Goal: Information Seeking & Learning: Learn about a topic

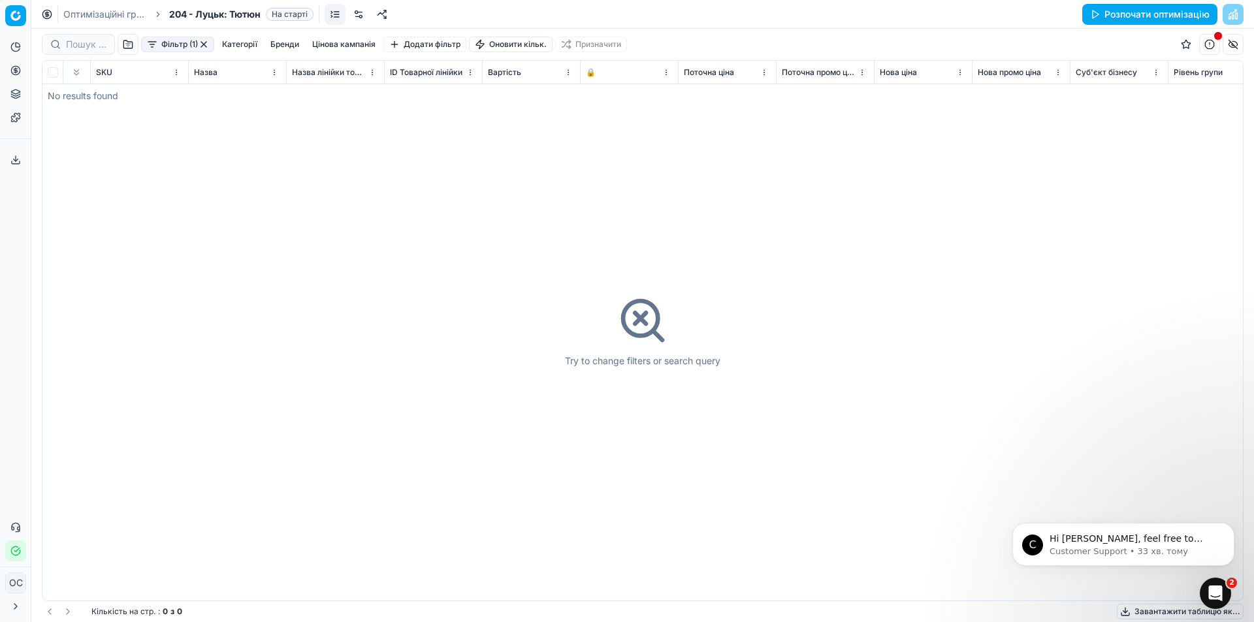
click at [117, 66] on div "SKU" at bounding box center [139, 72] width 87 height 13
click at [102, 70] on span "SKU" at bounding box center [104, 72] width 16 height 10
click at [259, 44] on button "Категорії" at bounding box center [240, 45] width 46 height 16
click at [110, 14] on link "Оптимізаційні групи" at bounding box center [105, 14] width 84 height 13
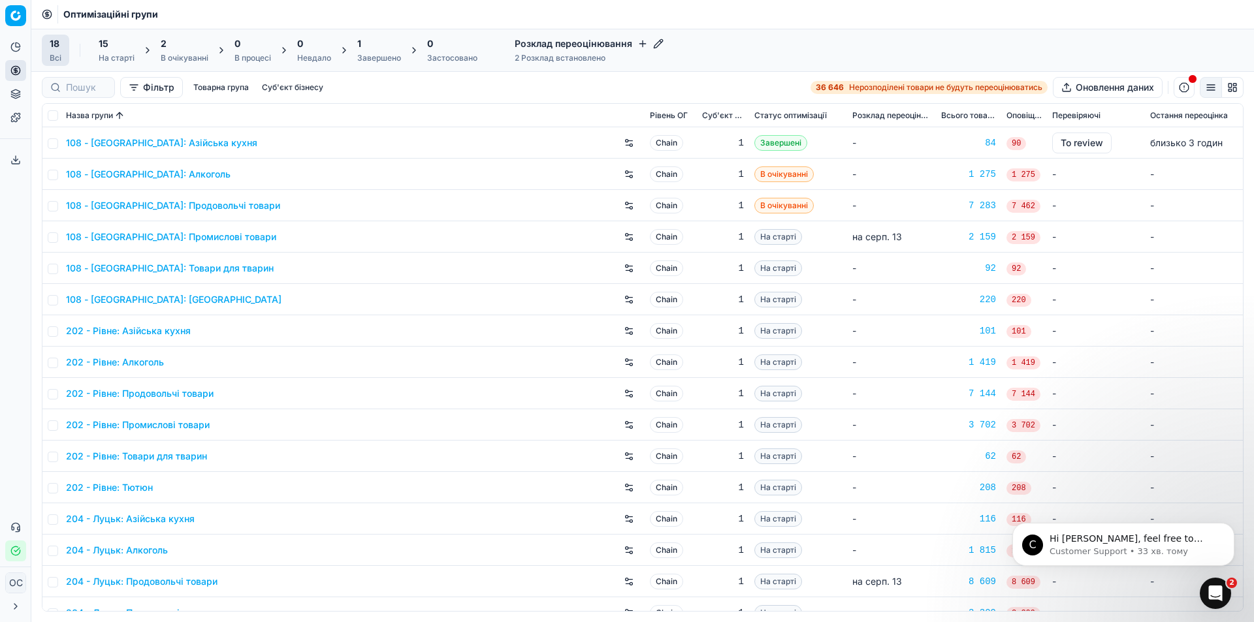
click at [375, 49] on div "1" at bounding box center [379, 43] width 44 height 13
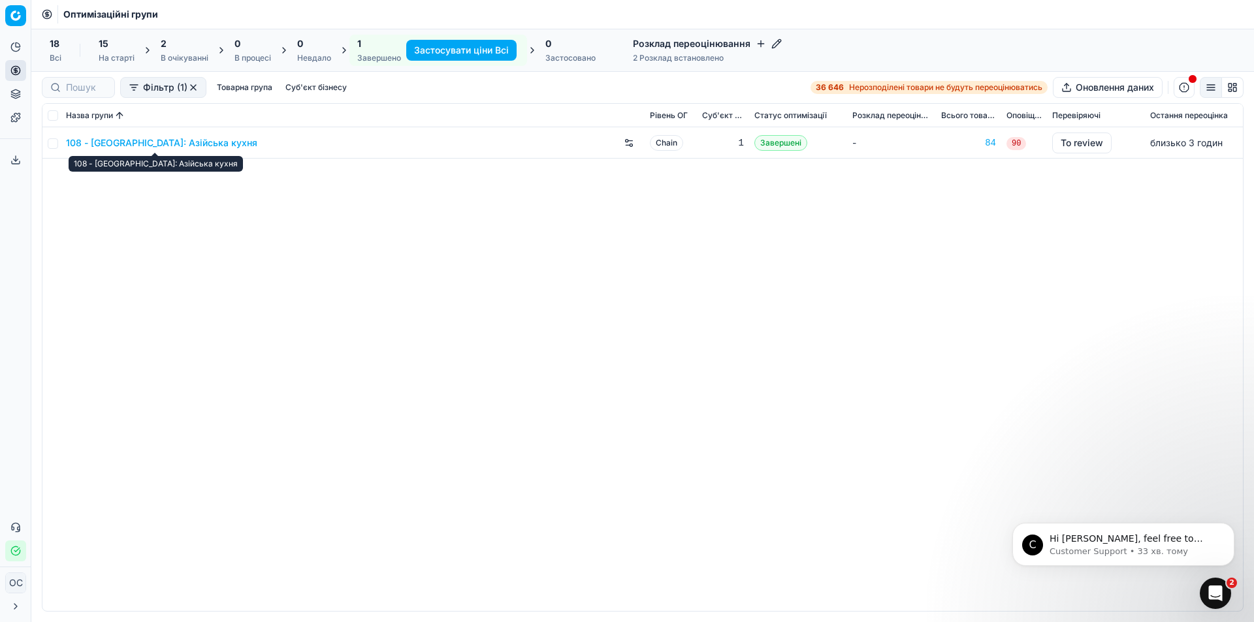
click at [191, 138] on link "108 - [GEOGRAPHIC_DATA]: Азійська кухня" at bounding box center [161, 143] width 191 height 13
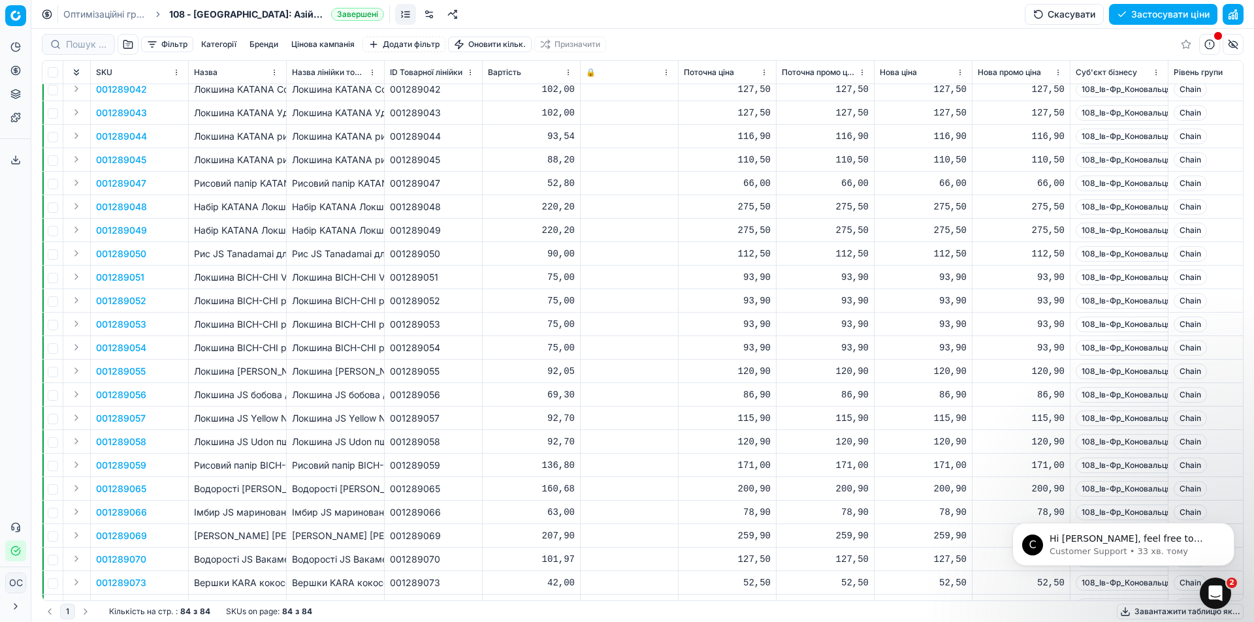
scroll to position [1372, 0]
click at [1056, 538] on p "Hi Оксана, feel free to reach out to Customer Support Team if you need any assi…" at bounding box center [1134, 539] width 169 height 13
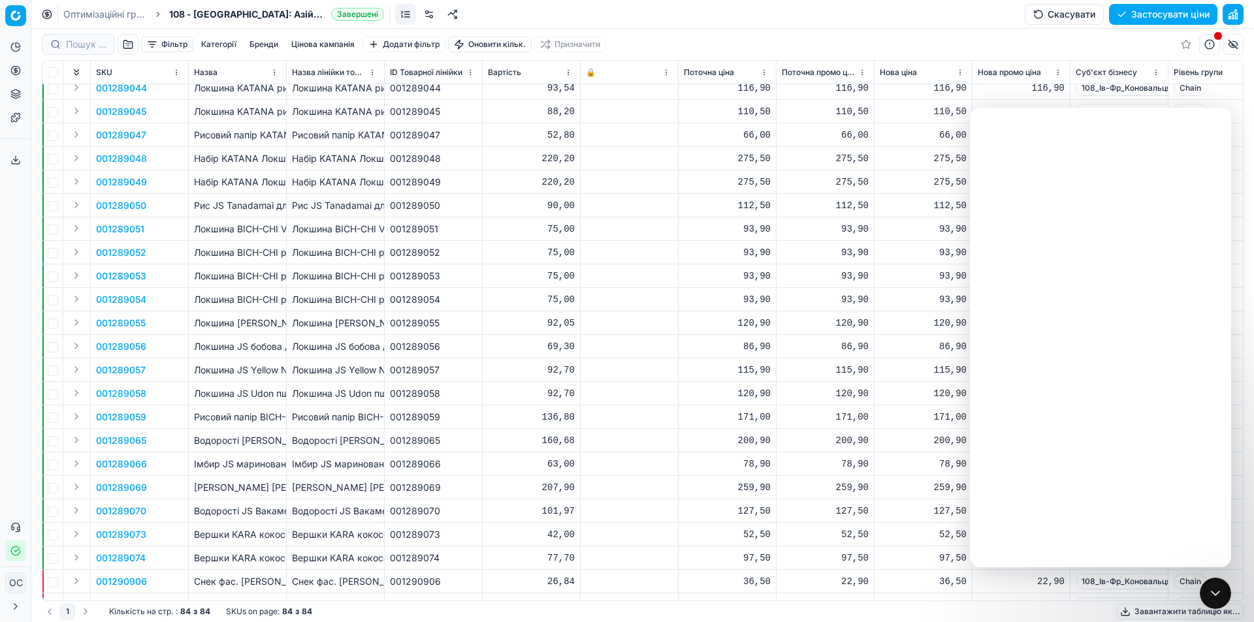
scroll to position [0, 0]
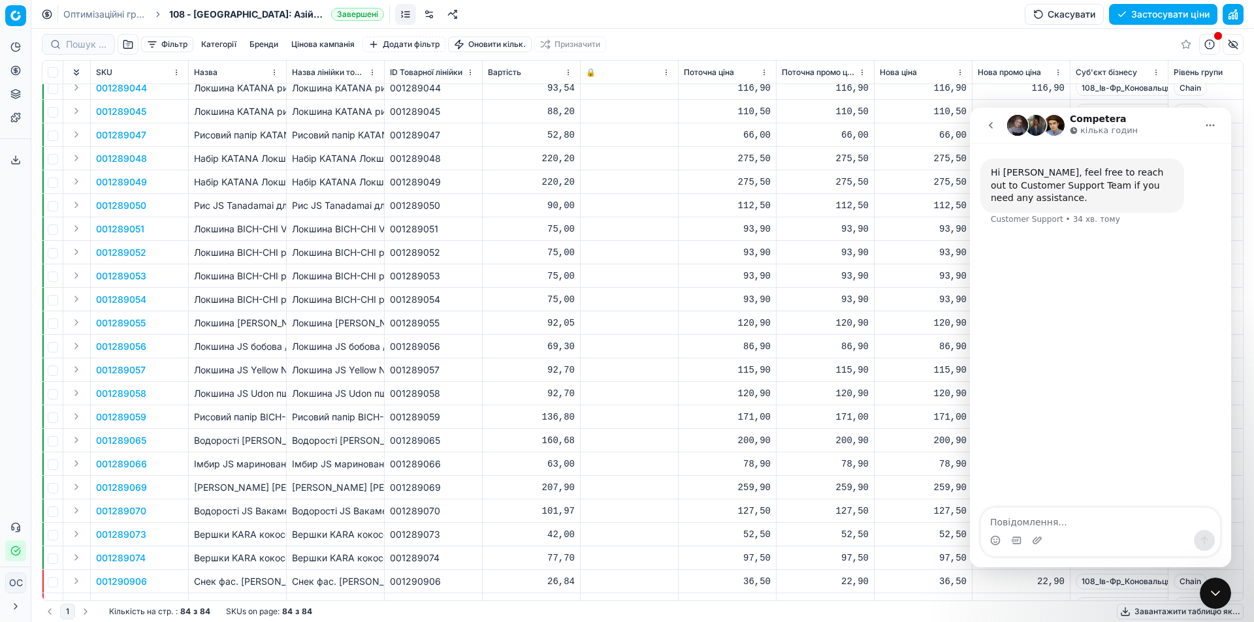
click at [1210, 125] on icon "Головна" at bounding box center [1210, 126] width 8 height 2
click at [1203, 187] on div "Завантажити розшифровку" at bounding box center [1163, 191] width 133 height 27
click at [1215, 125] on icon "Головна" at bounding box center [1210, 125] width 10 height 10
click at [1189, 157] on div "Розгорнути вікно" at bounding box center [1163, 159] width 133 height 14
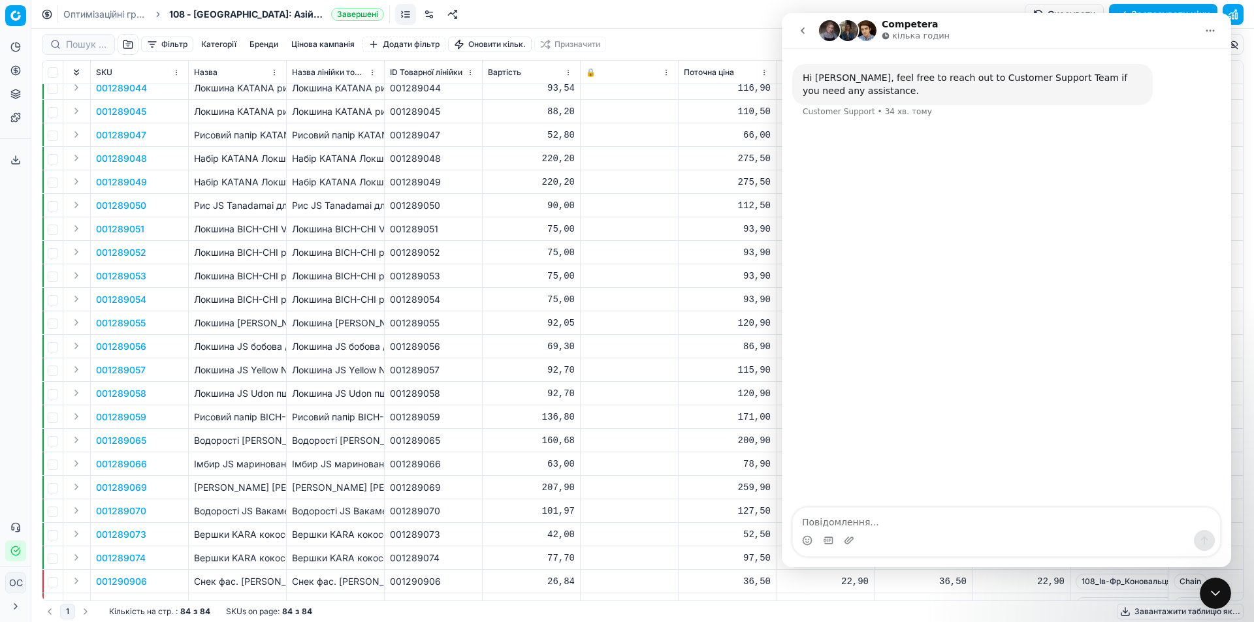
click at [1207, 30] on icon "Головна" at bounding box center [1210, 31] width 8 height 2
click at [1180, 67] on div "Згорнути вікно" at bounding box center [1163, 64] width 133 height 14
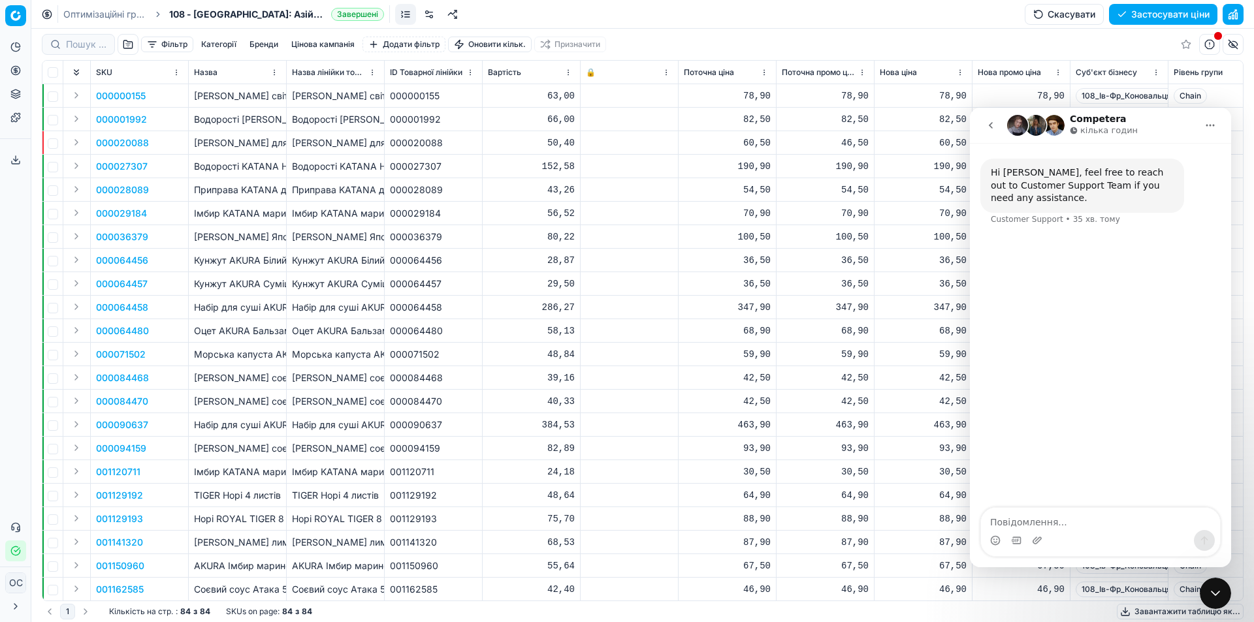
click at [44, 15] on icon at bounding box center [47, 14] width 10 height 10
click at [45, 11] on icon at bounding box center [47, 14] width 10 height 10
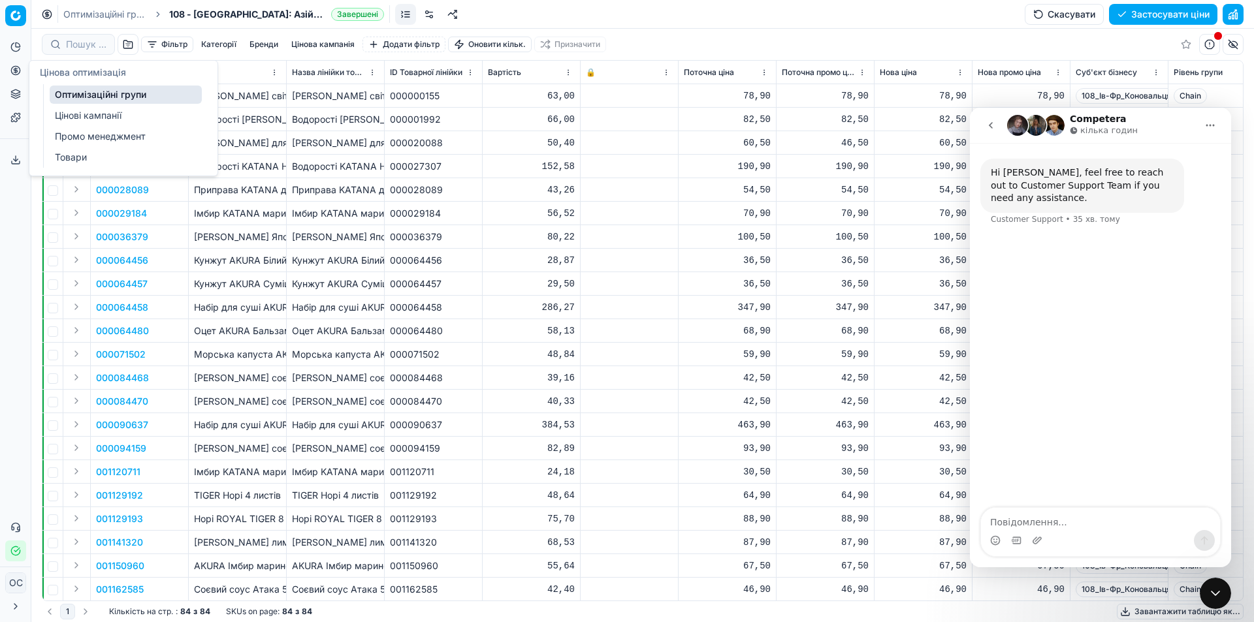
click at [20, 62] on button "Цінова оптимізація" at bounding box center [15, 70] width 21 height 21
click at [138, 114] on link "Цінові кампанії" at bounding box center [126, 115] width 152 height 18
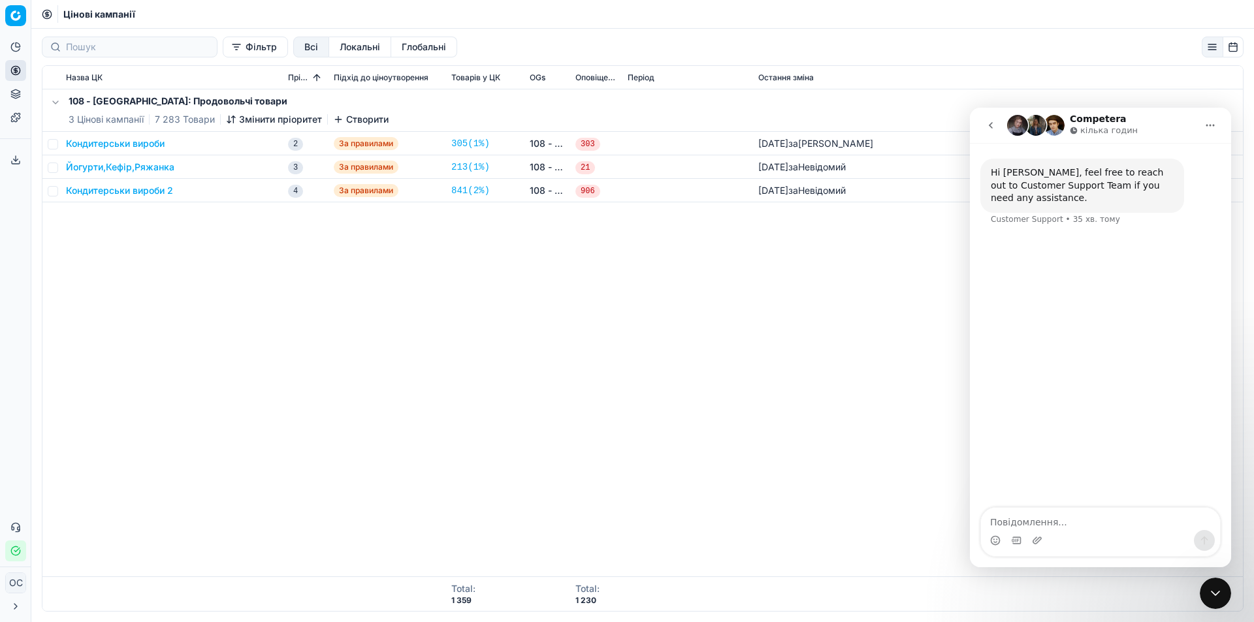
click at [20, 71] on circle at bounding box center [15, 70] width 8 height 8
click at [121, 135] on link "Промо менеджмент" at bounding box center [126, 136] width 152 height 18
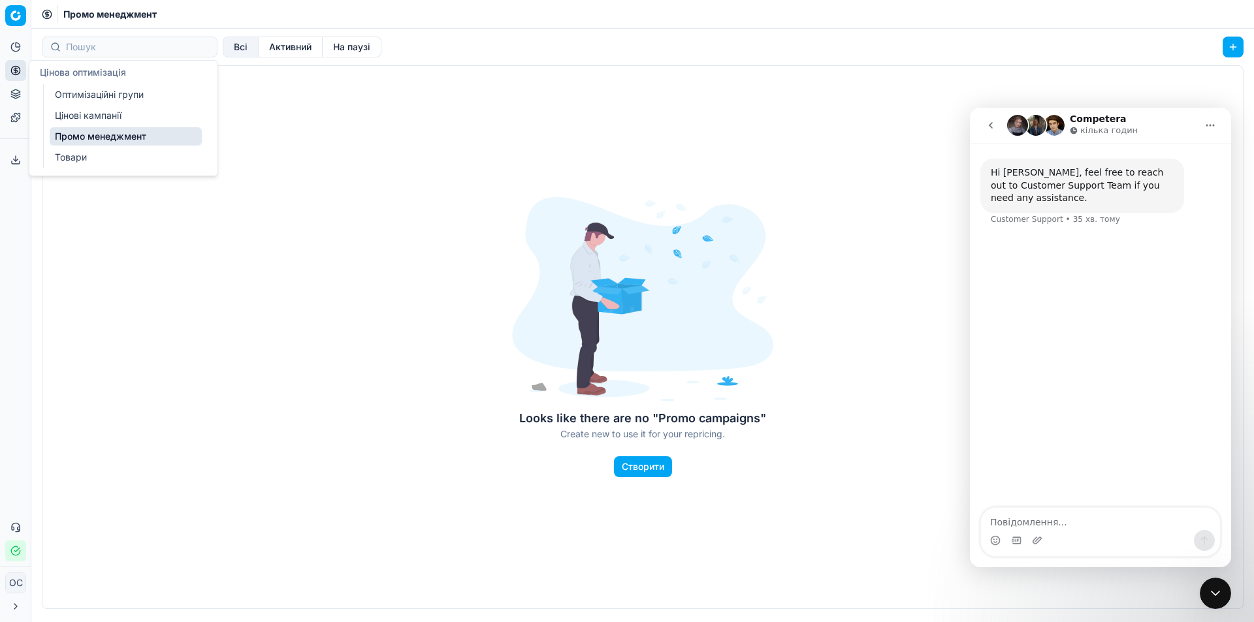
click at [130, 155] on link "Товари" at bounding box center [126, 157] width 152 height 18
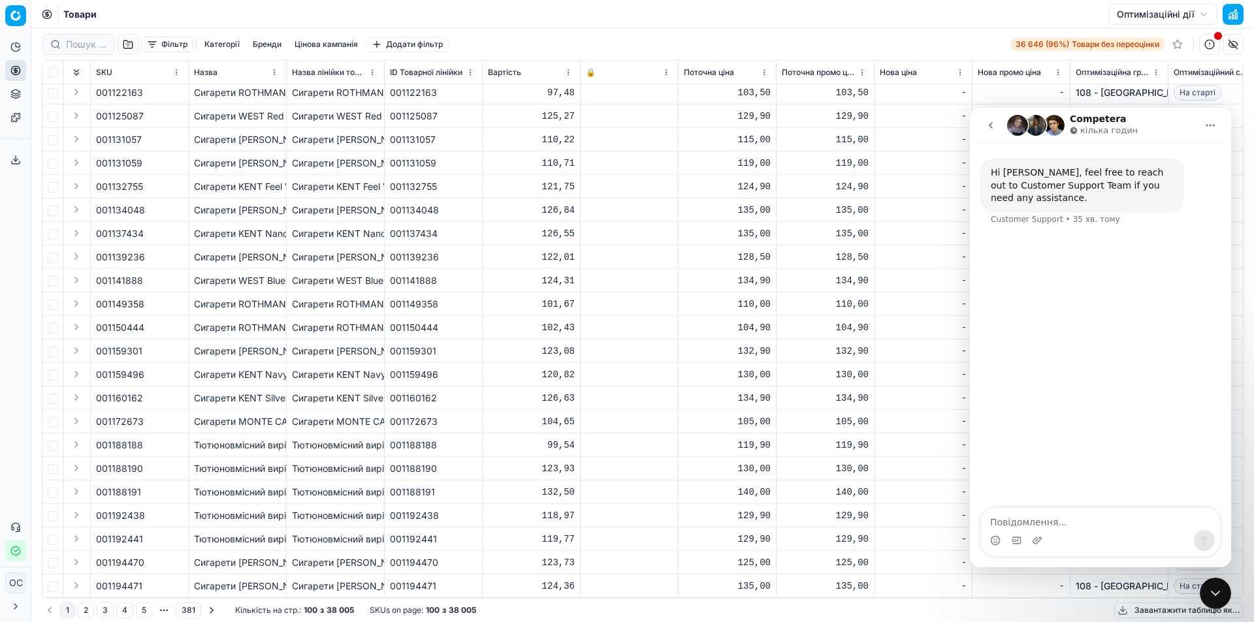
scroll to position [1241, 0]
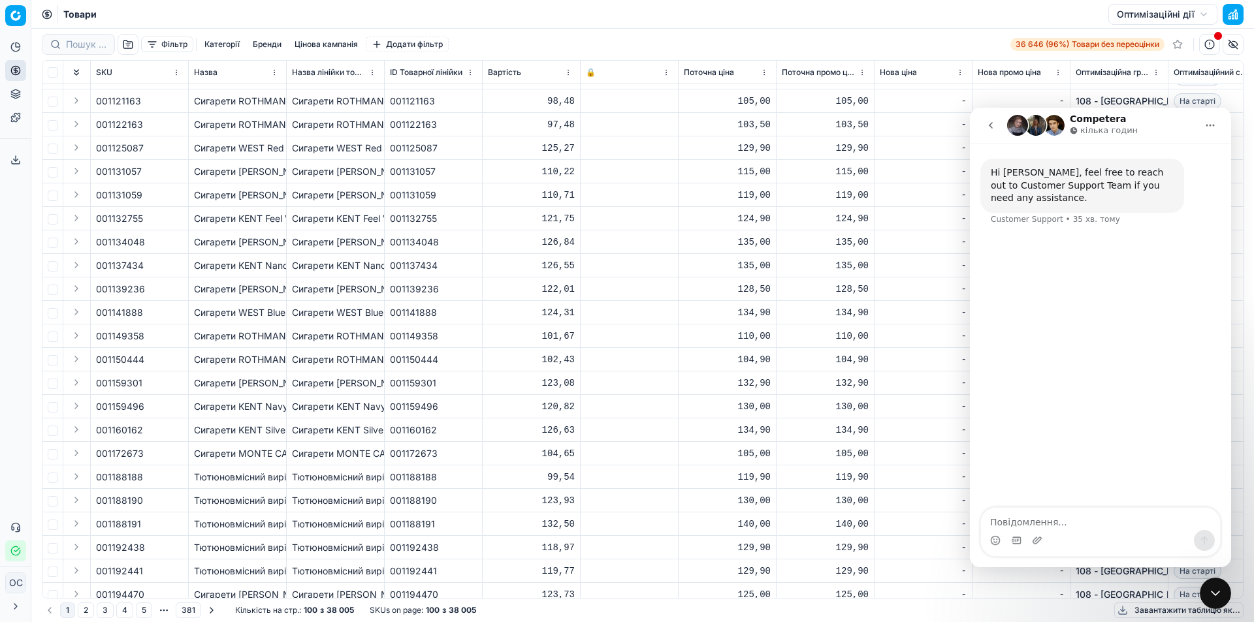
click at [254, 44] on button "Бренди" at bounding box center [267, 45] width 39 height 16
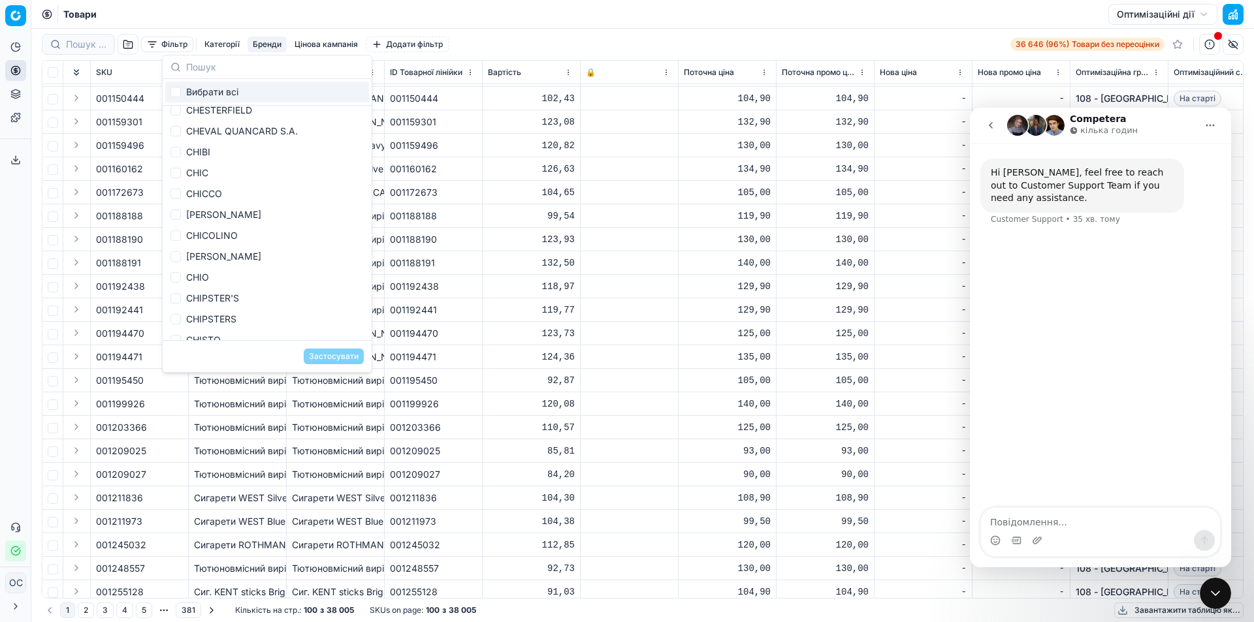
scroll to position [6336, 0]
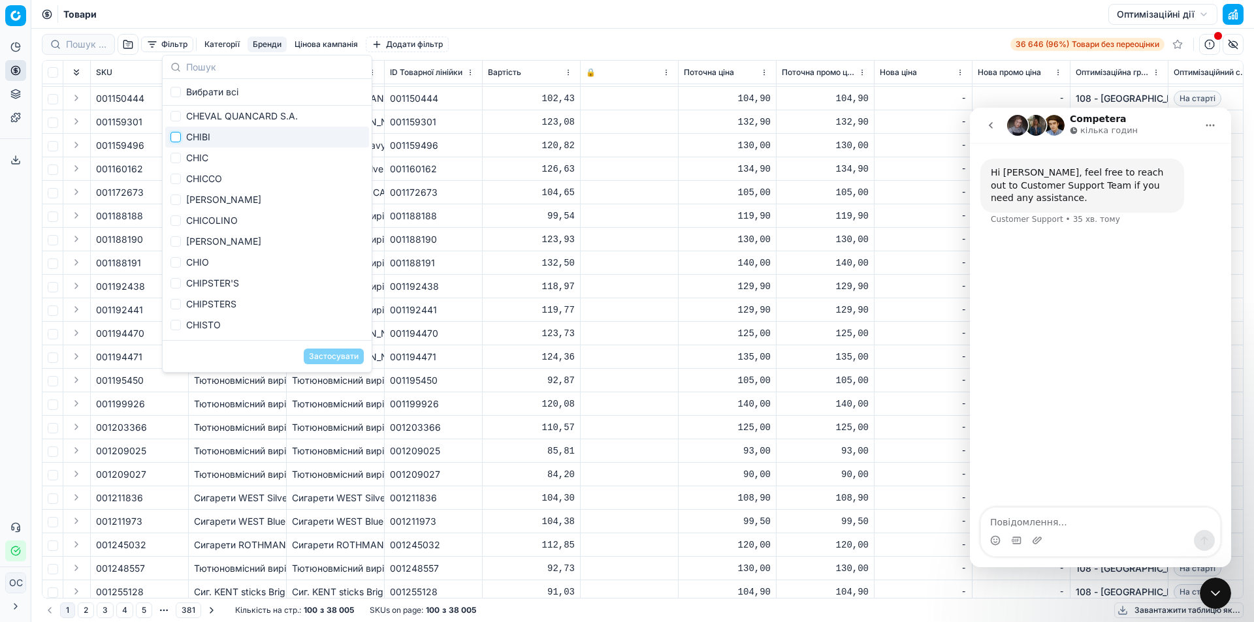
click at [180, 137] on input "Suggestions" at bounding box center [175, 137] width 10 height 10
checkbox input "true"
click at [345, 352] on button "Застосувати" at bounding box center [334, 357] width 60 height 16
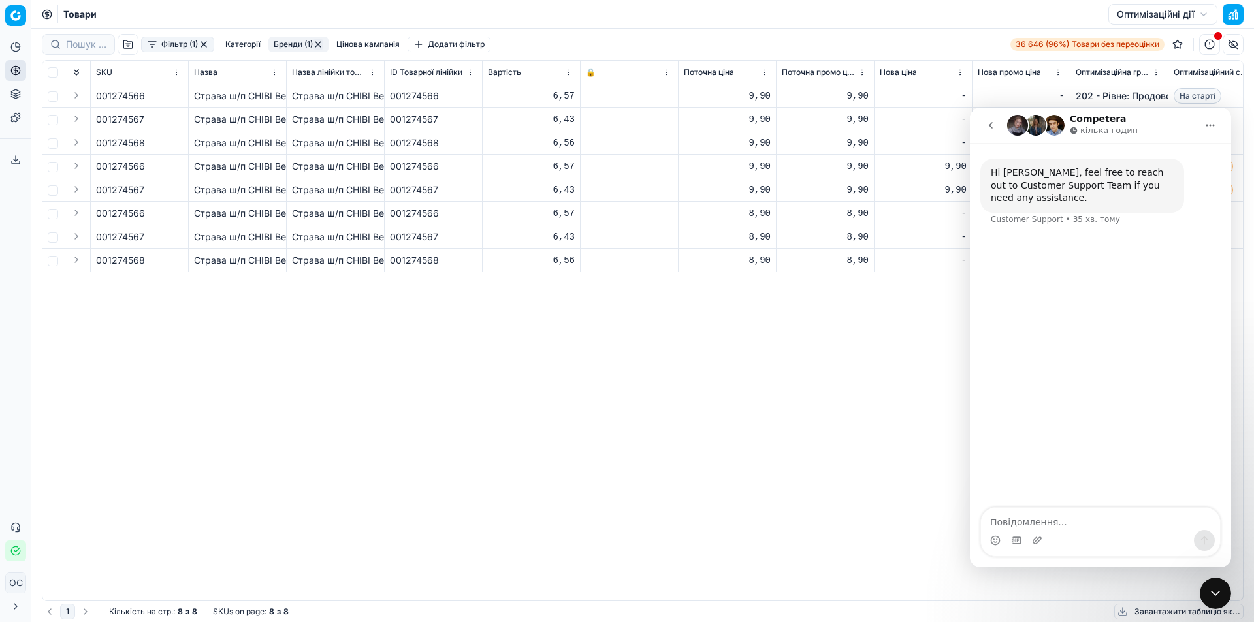
click at [728, 109] on td "9,90" at bounding box center [728, 120] width 98 height 24
click at [732, 91] on div "9,90" at bounding box center [727, 95] width 87 height 13
click at [848, 498] on div "001274566 Страва ш/п CHIBI Вермішель зі смаком курки негостра / 60г Страва ш/п …" at bounding box center [642, 342] width 1201 height 517
click at [1221, 595] on icon "Закрити програму для спілкування Intercom" at bounding box center [1216, 594] width 16 height 16
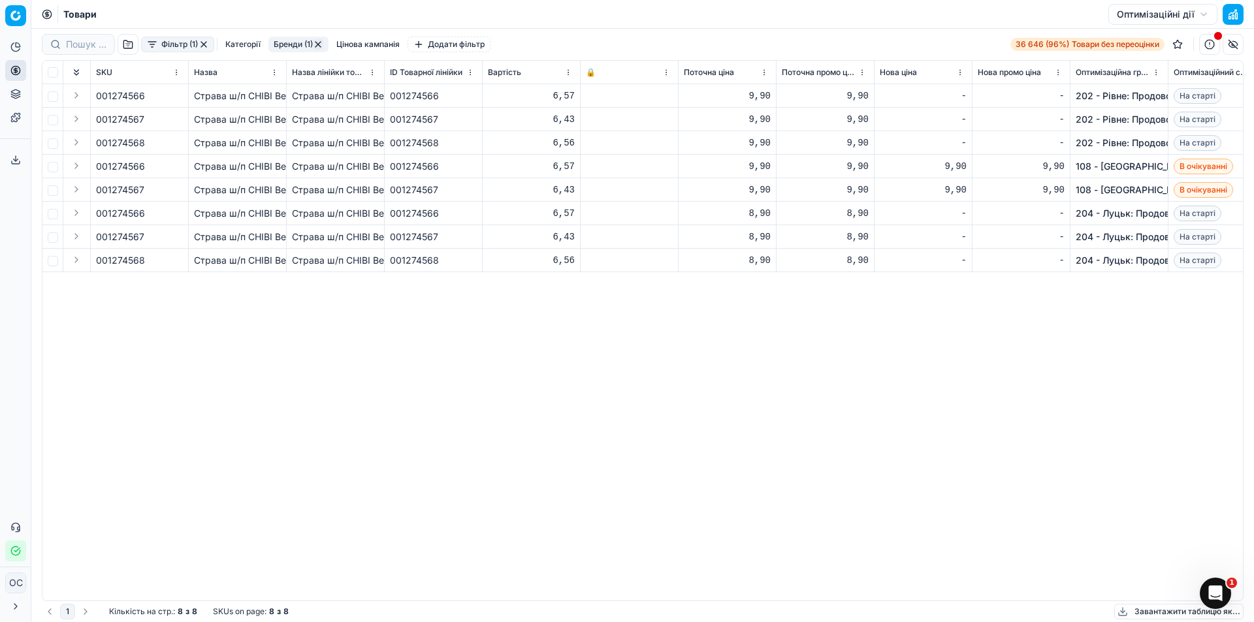
click at [939, 216] on div "-" at bounding box center [923, 213] width 87 height 13
click at [941, 276] on div "001274566 Страва ш/п CHIBI Вермішель зі смаком курки негостра / 60г Страва ш/п …" at bounding box center [642, 342] width 1201 height 517
click at [942, 265] on div "-" at bounding box center [923, 260] width 87 height 13
click at [116, 213] on span "001274566" at bounding box center [120, 213] width 49 height 13
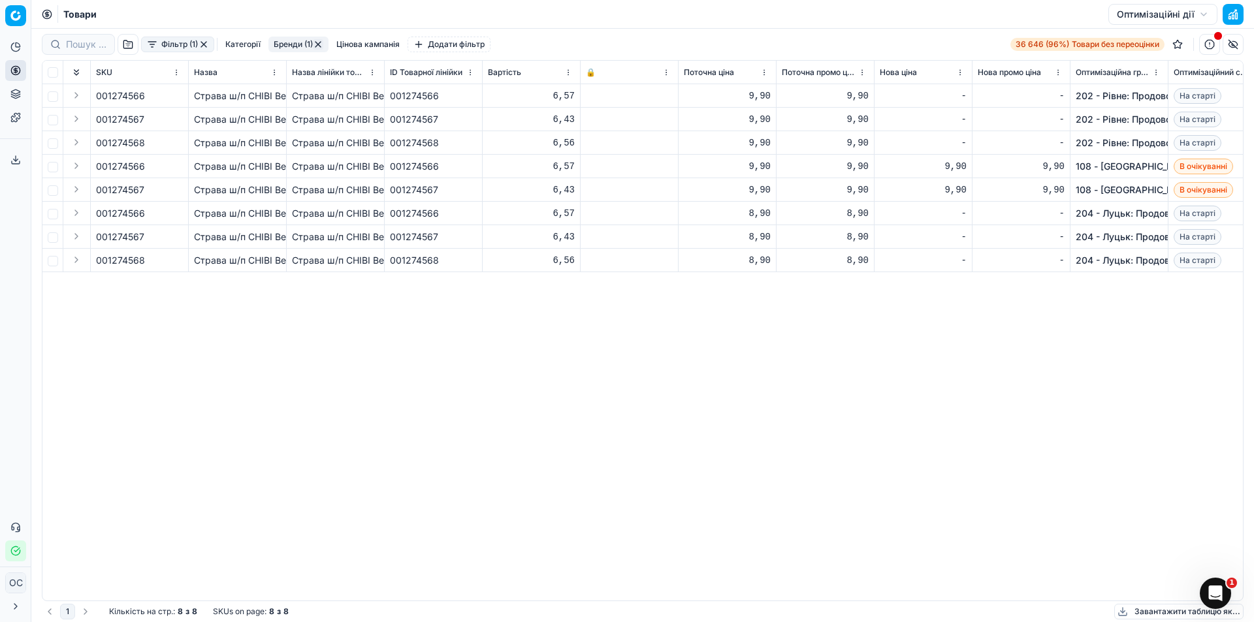
click at [179, 214] on button "button" at bounding box center [176, 213] width 13 height 13
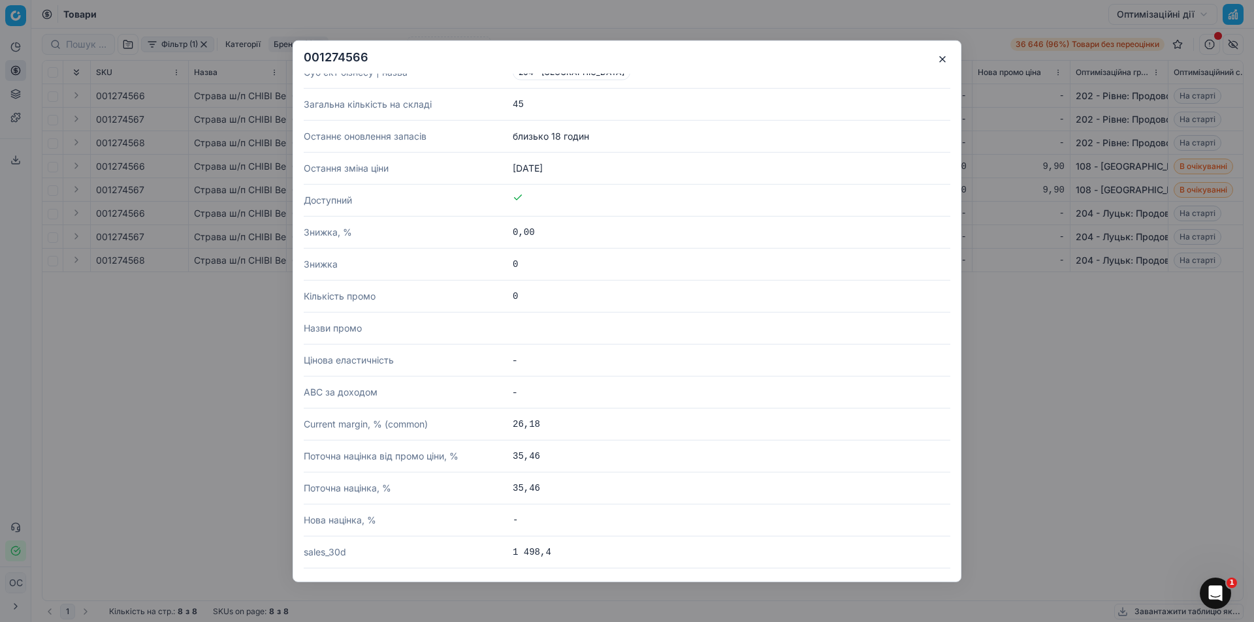
scroll to position [958, 0]
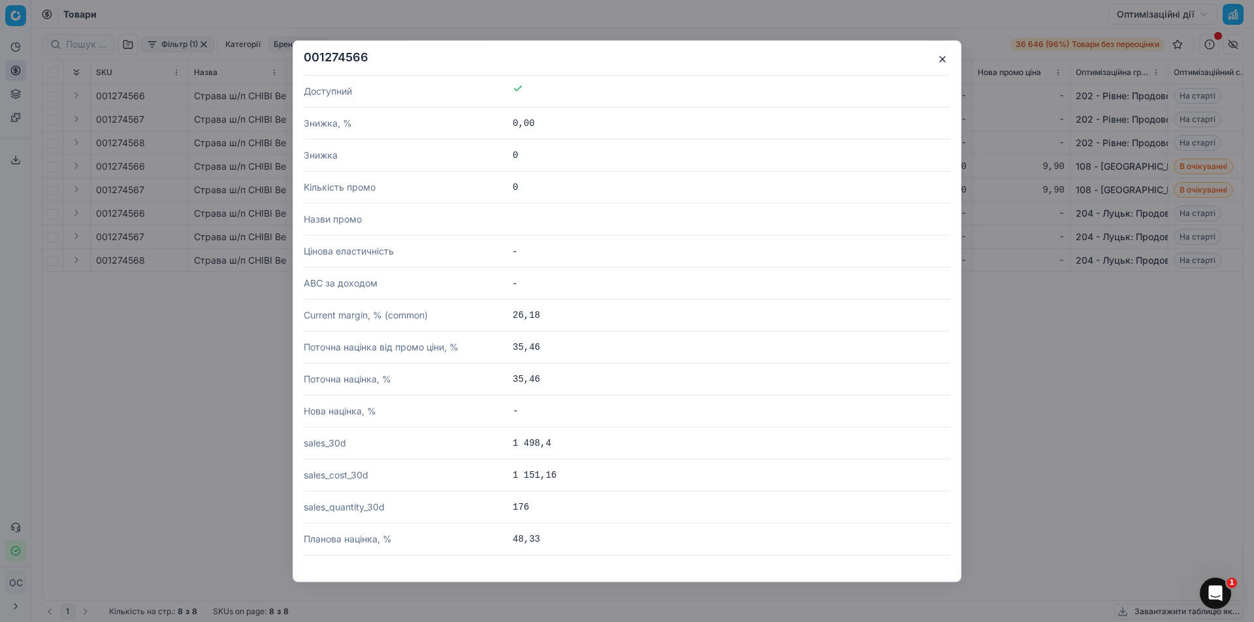
click at [946, 55] on button "button" at bounding box center [943, 59] width 16 height 16
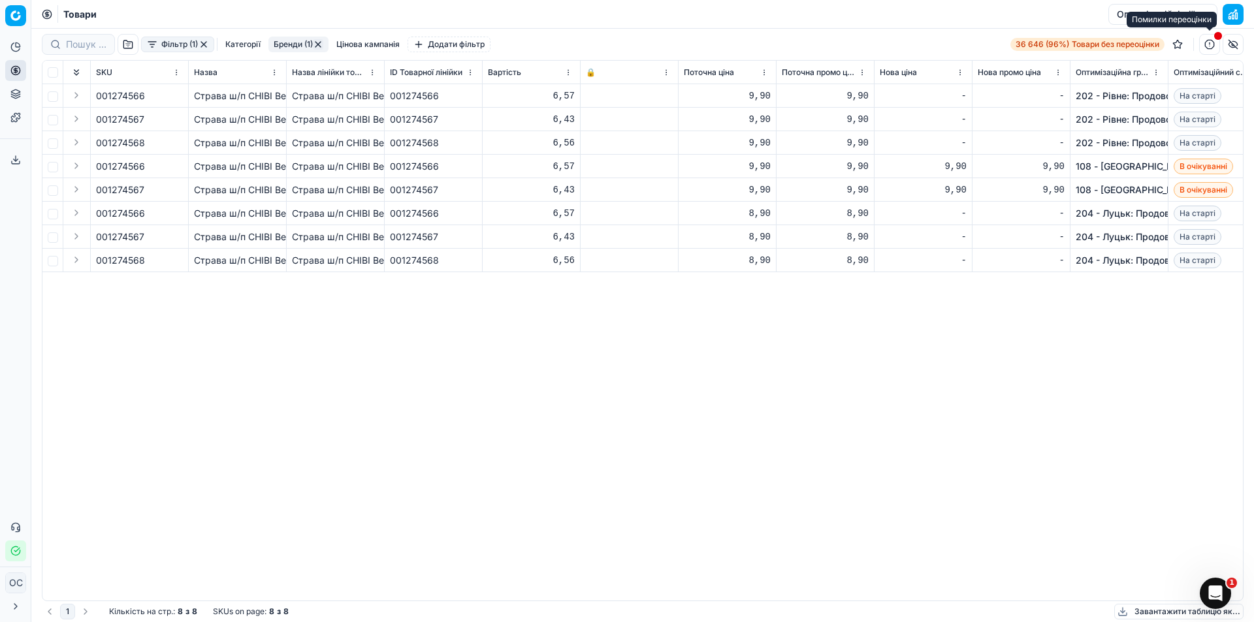
click at [1210, 45] on button "button" at bounding box center [1209, 44] width 21 height 21
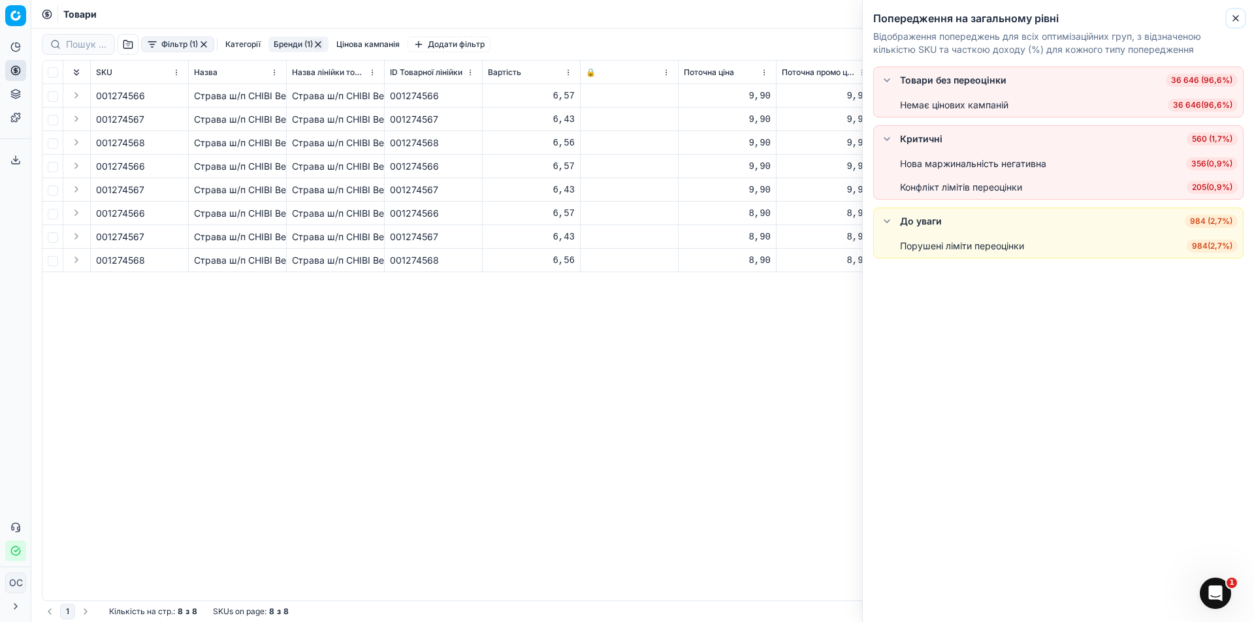
click at [1235, 12] on button "Close" at bounding box center [1236, 18] width 16 height 16
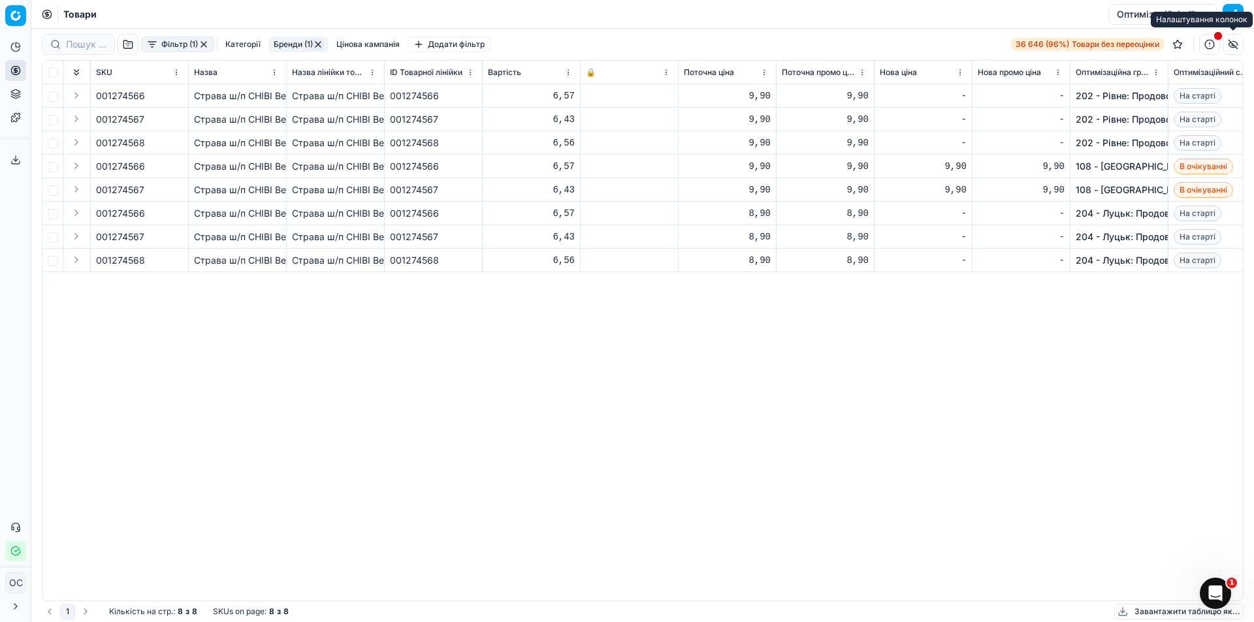
click at [1230, 45] on button "button" at bounding box center [1233, 44] width 21 height 21
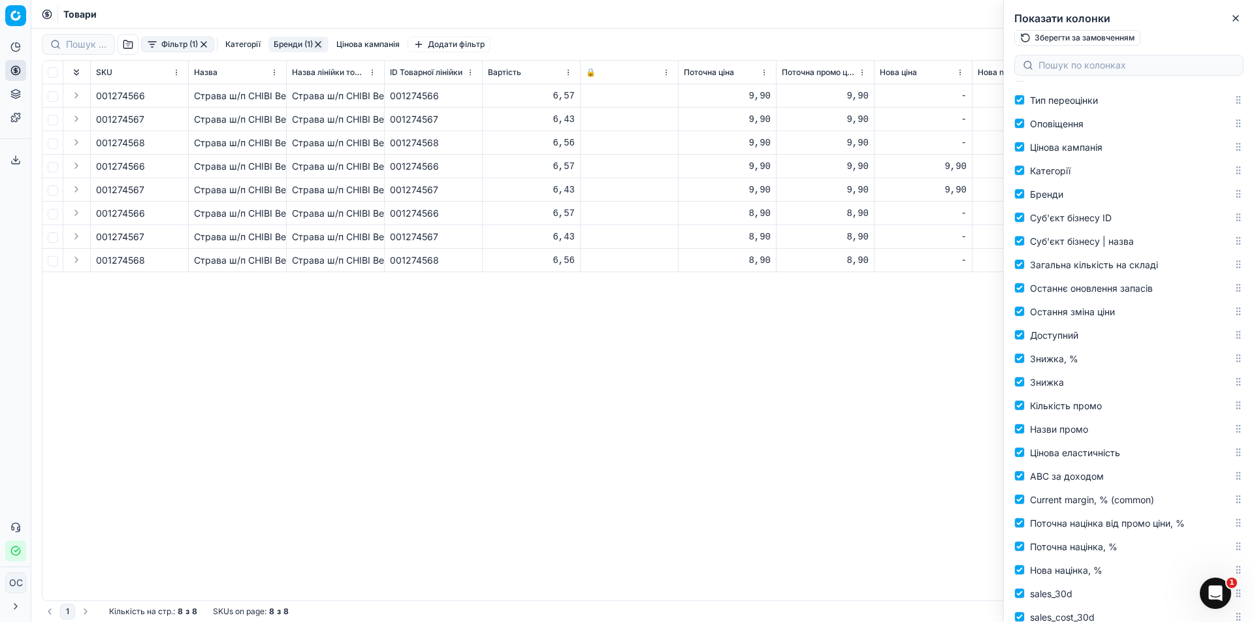
scroll to position [660, 0]
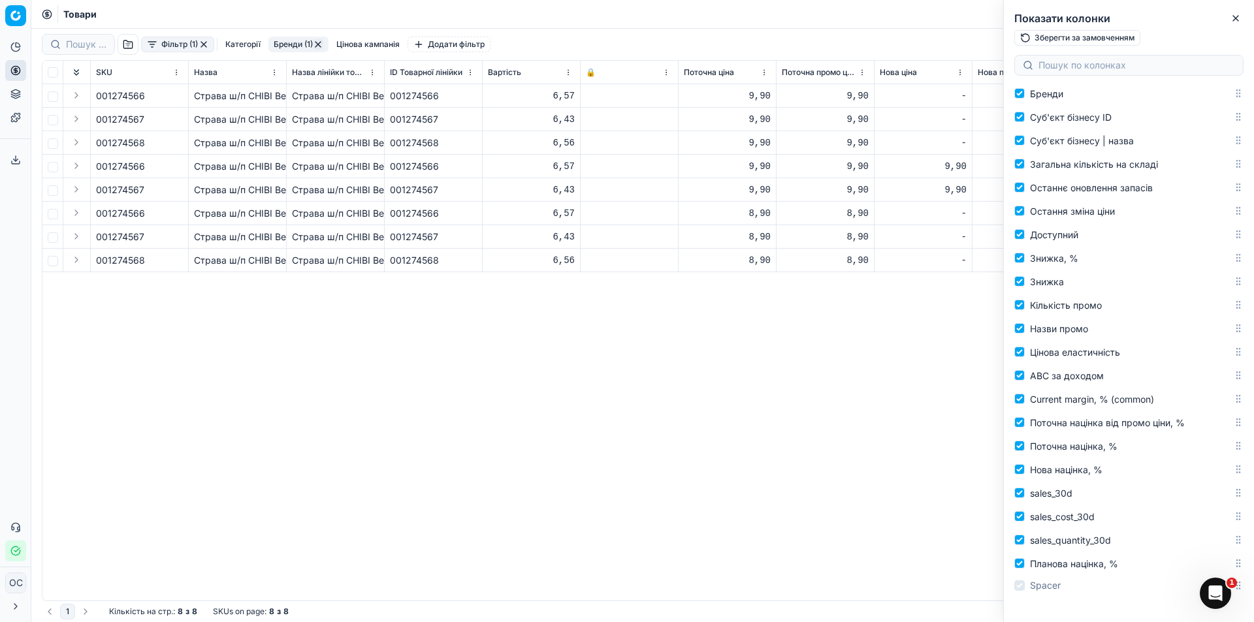
drag, startPoint x: 1226, startPoint y: 597, endPoint x: 1223, endPoint y: 591, distance: 6.7
click at [1225, 596] on div "Відкрити програму для спілкування Intercom" at bounding box center [1215, 593] width 43 height 43
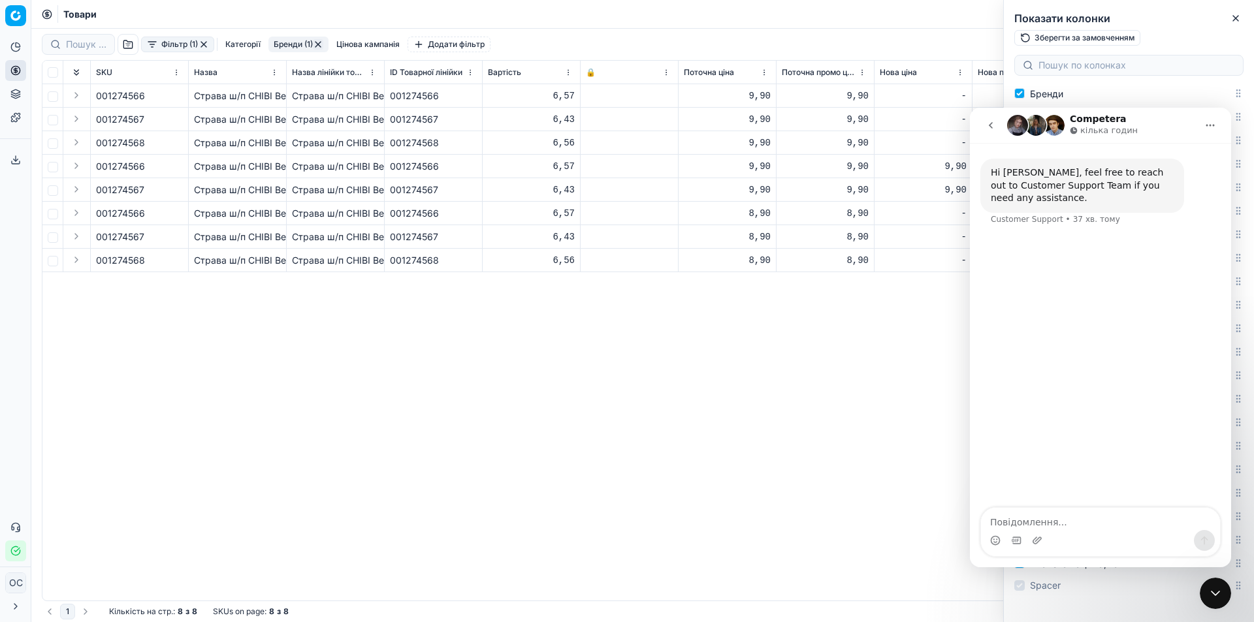
click at [1216, 588] on icon "Закрити програму для спілкування Intercom" at bounding box center [1216, 594] width 16 height 16
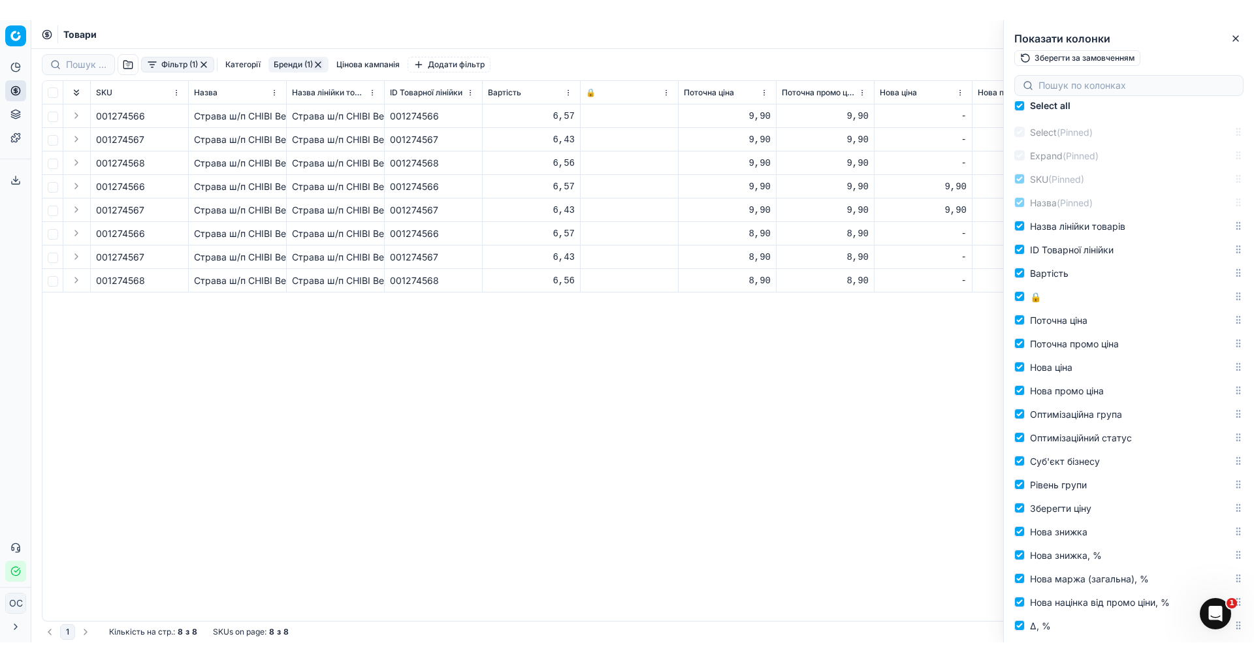
scroll to position [0, 0]
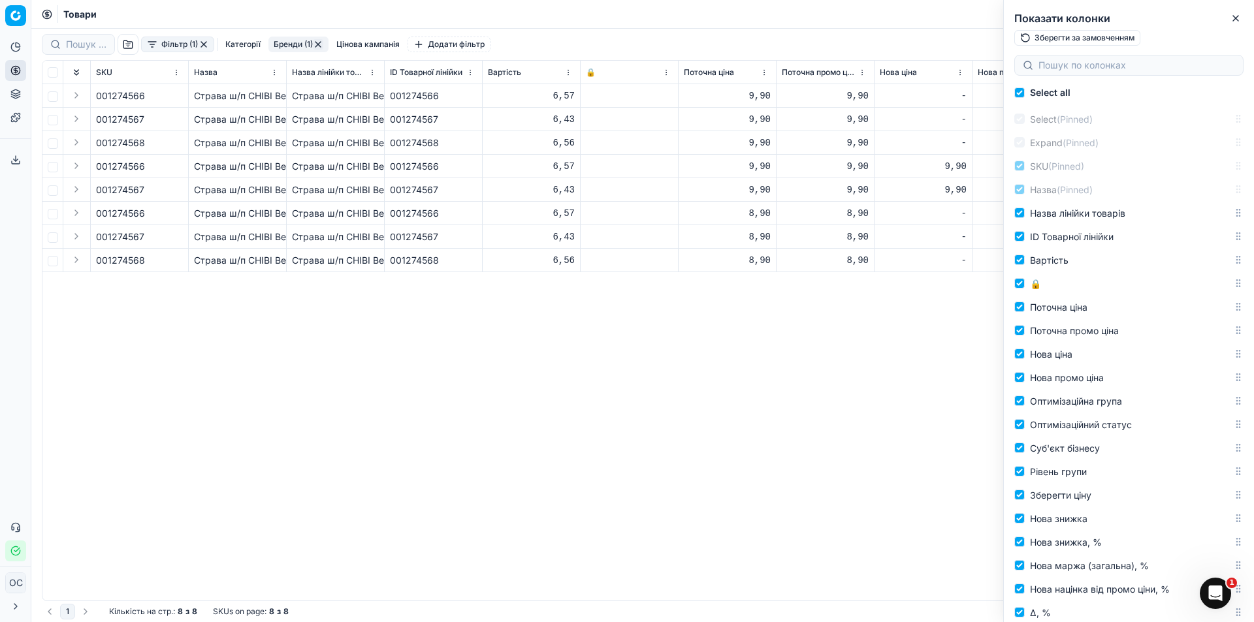
click at [895, 502] on div "001274566 Страва ш/п CHIBI Вермішель зі смаком курки негостра / 60г Страва ш/п …" at bounding box center [642, 342] width 1201 height 517
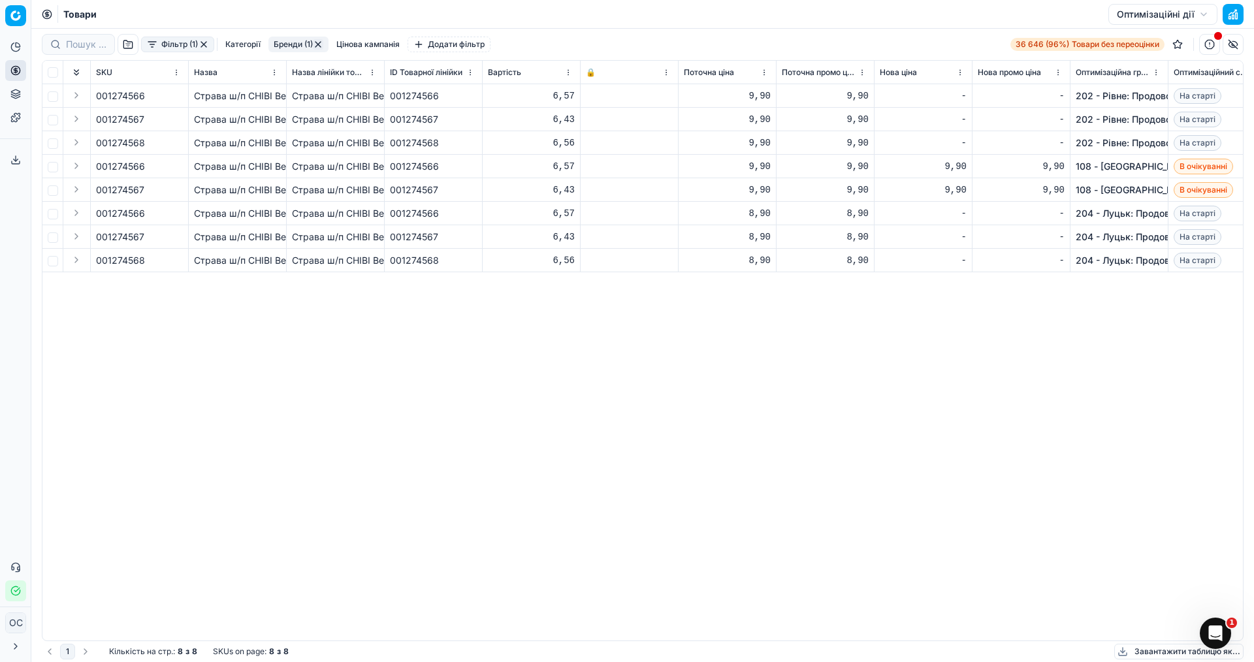
drag, startPoint x: 344, startPoint y: 425, endPoint x: 1072, endPoint y: 236, distance: 752.2
click at [351, 419] on div "001274566 Страва ш/п CHIBI Вермішель зі смаком курки негостра / 60г Страва ш/п …" at bounding box center [642, 362] width 1201 height 557
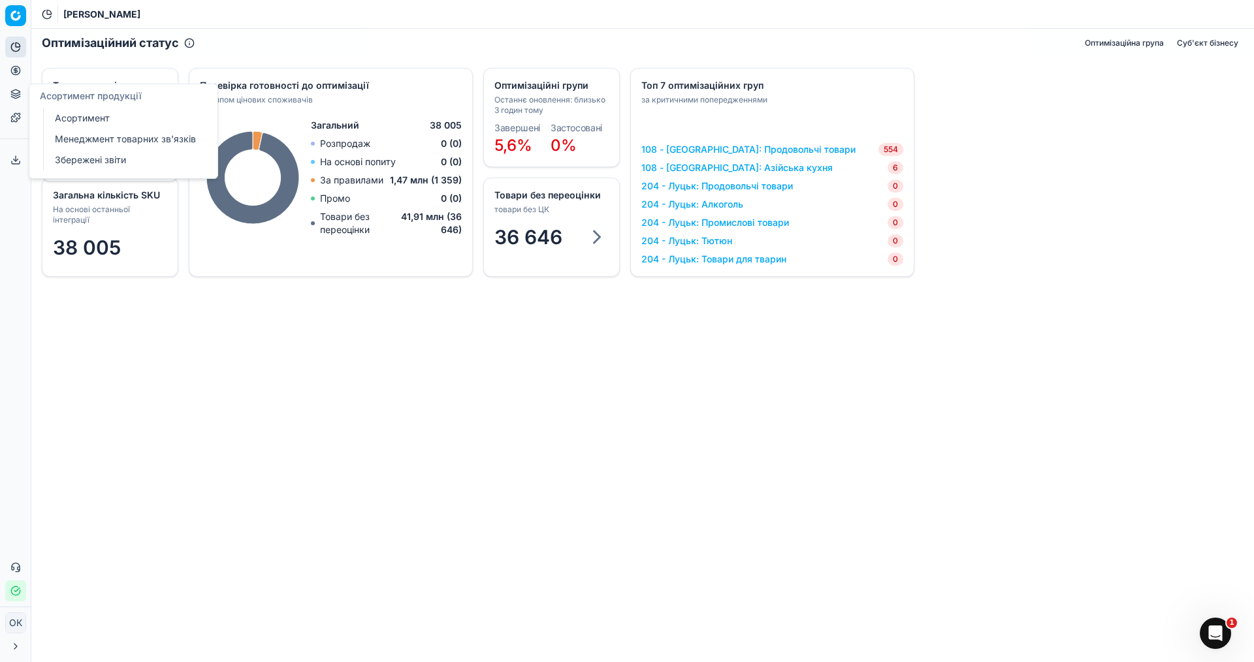
click at [95, 121] on font "Асортимент" at bounding box center [82, 117] width 55 height 11
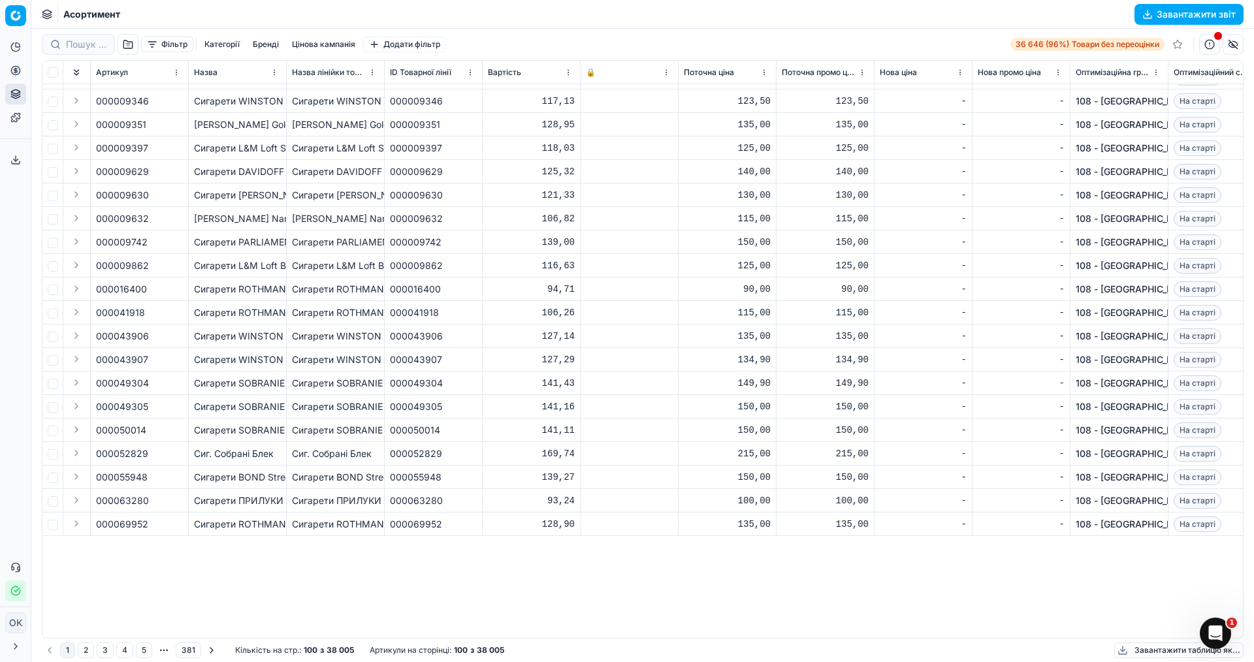
scroll to position [457, 0]
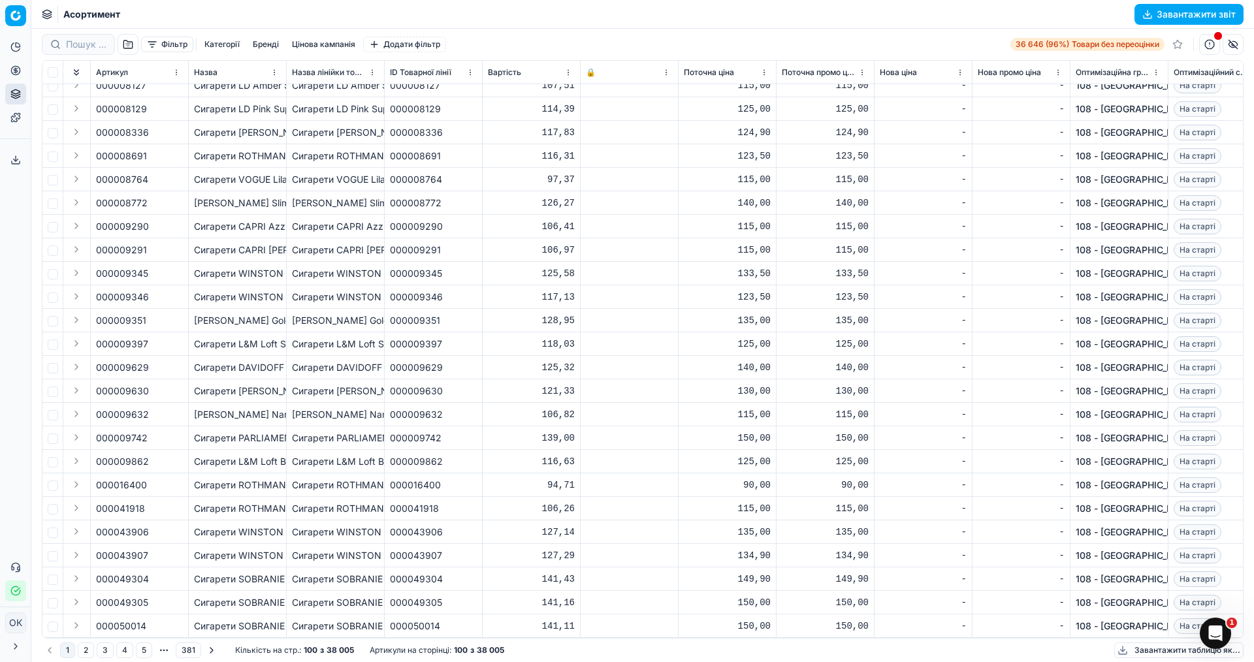
click at [155, 48] on button "Фільтр" at bounding box center [167, 45] width 52 height 16
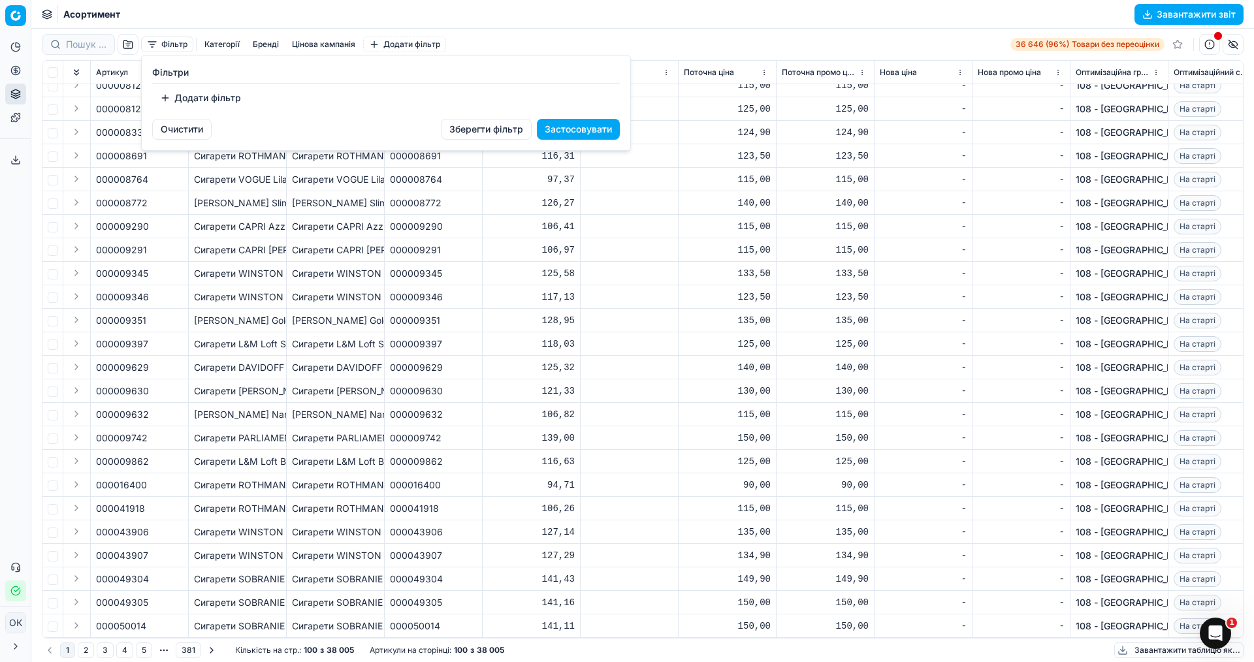
click at [225, 48] on html "Цінова платформа Аналітика Цінова оптимізація Асортимент продукції Шаблони Експ…" at bounding box center [627, 331] width 1254 height 662
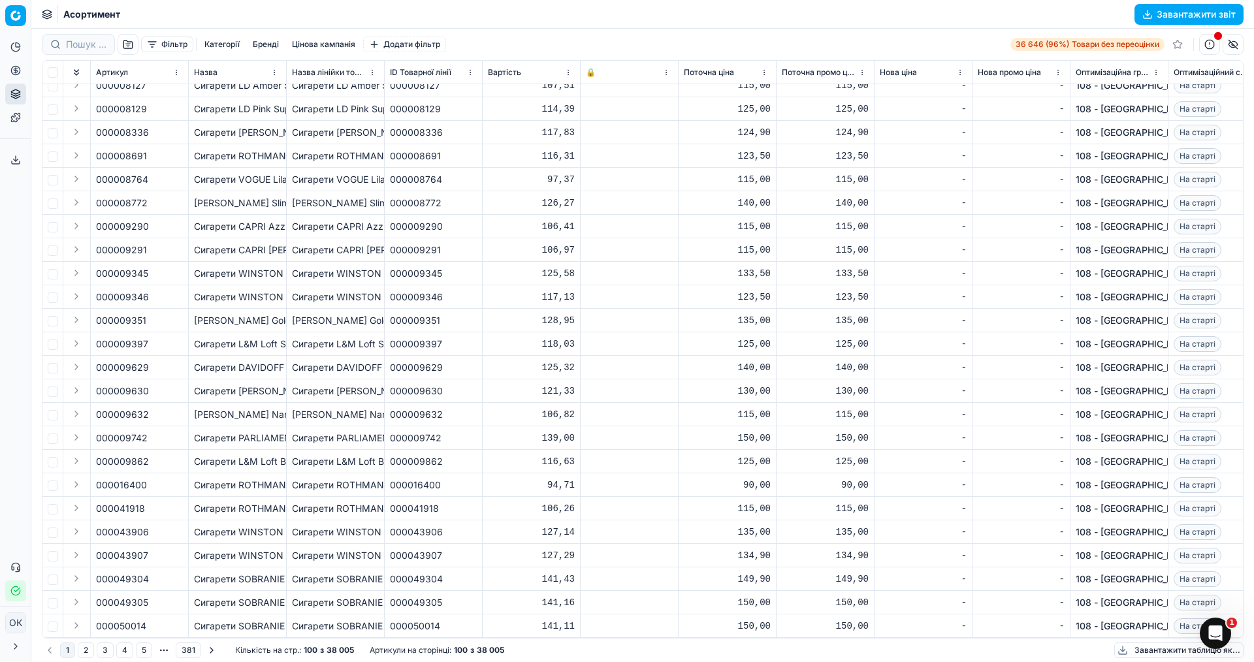
click at [224, 41] on font "Категорії" at bounding box center [221, 44] width 35 height 10
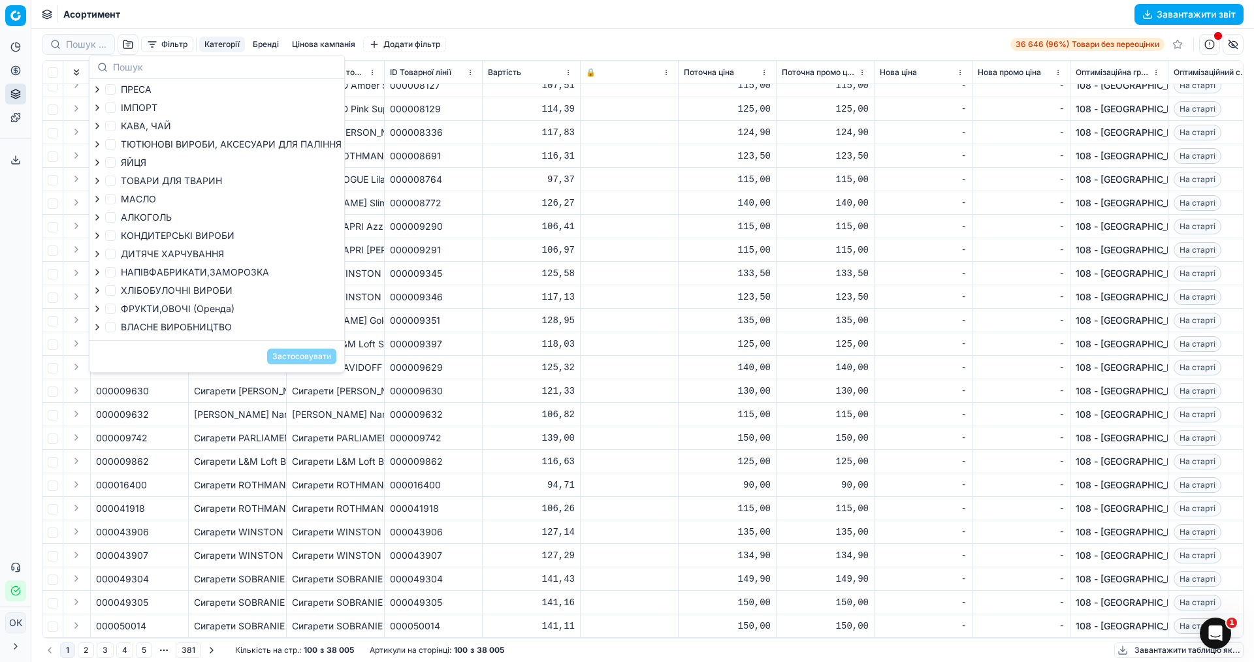
scroll to position [65, 0]
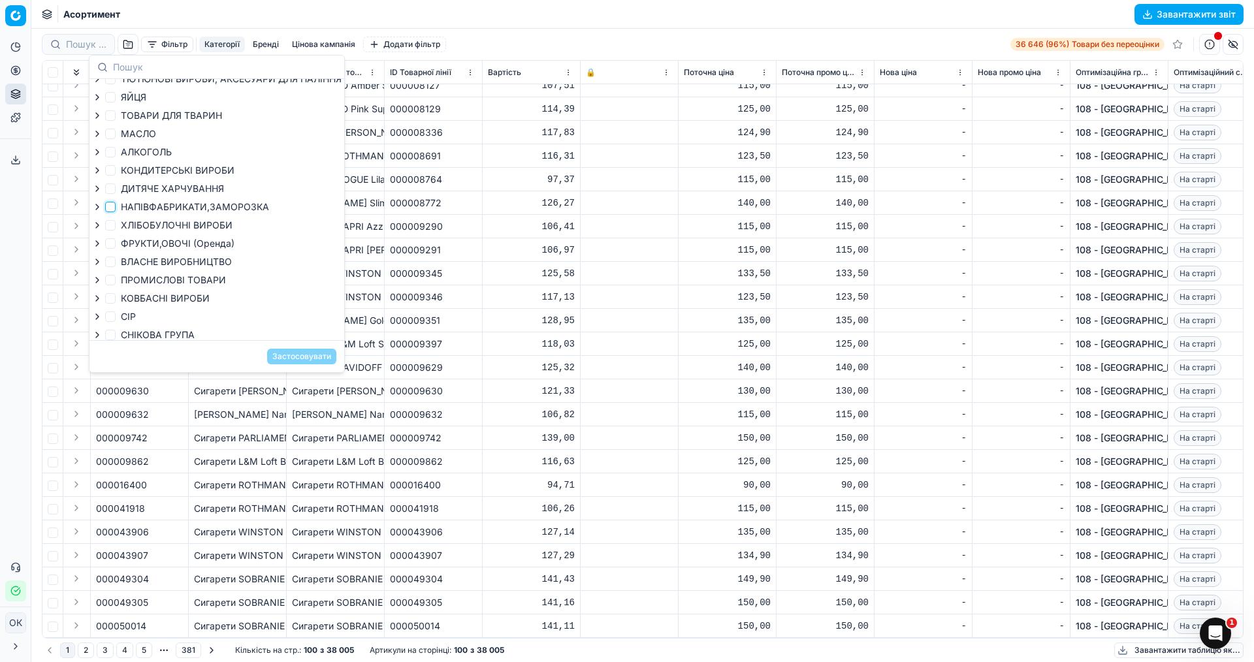
click at [110, 204] on input "НАПІВФАБРИКАТИ,ЗАМОРОЗКА" at bounding box center [110, 207] width 10 height 10
checkbox input "true"
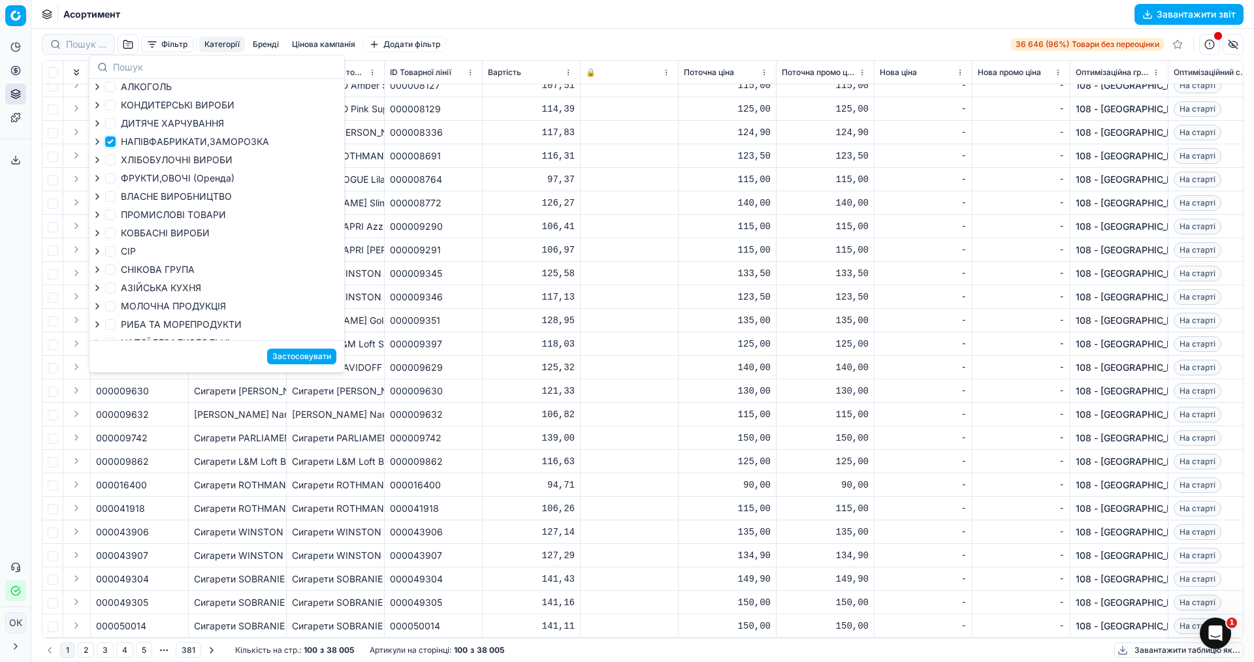
scroll to position [180, 0]
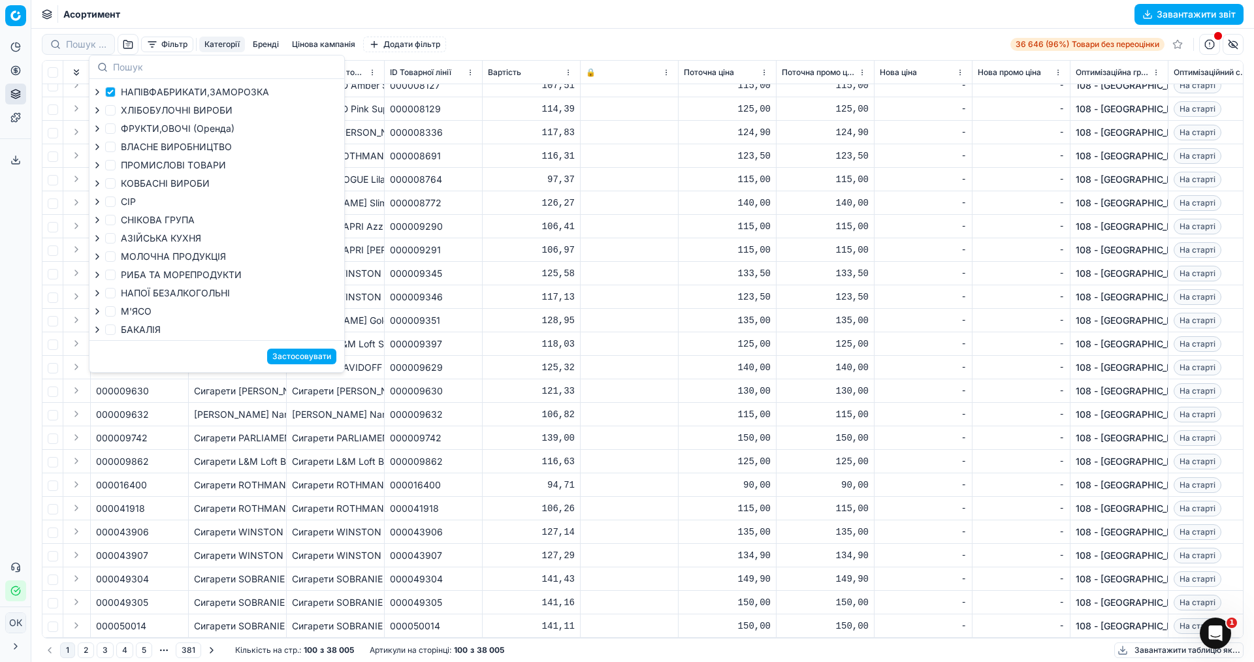
click at [325, 351] on font "Застосовувати" at bounding box center [301, 356] width 59 height 10
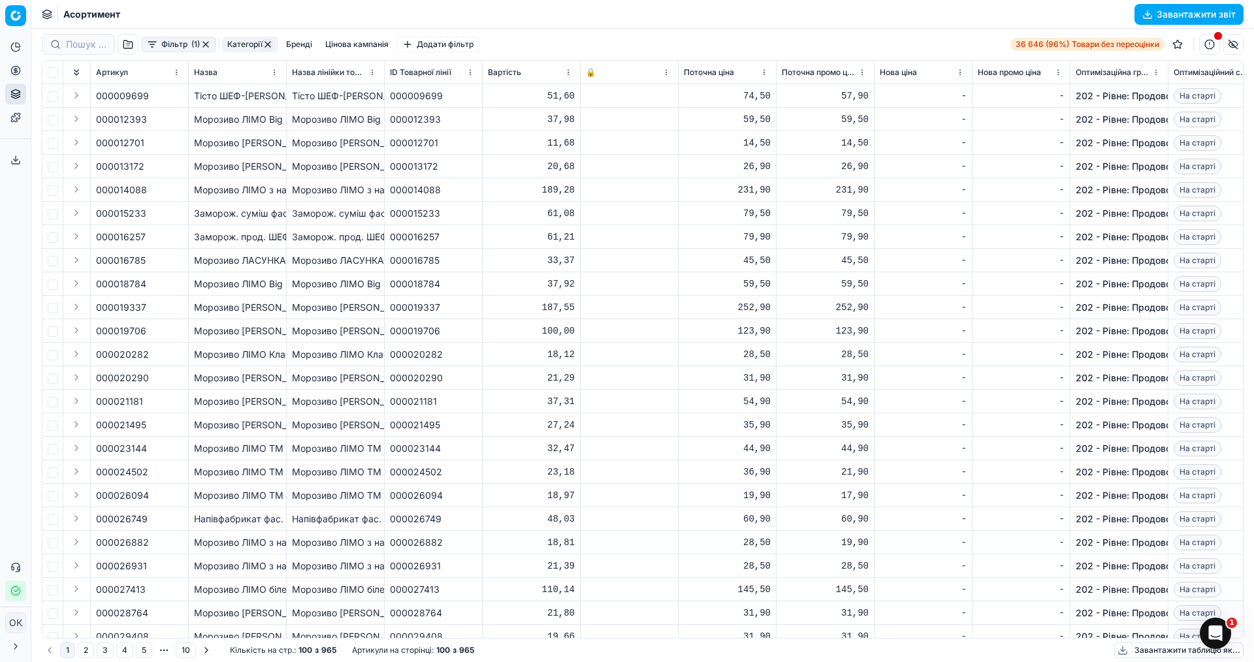
click at [66, 650] on button "1" at bounding box center [67, 651] width 15 height 16
click at [155, 40] on button "Фільтр (1)" at bounding box center [178, 45] width 75 height 16
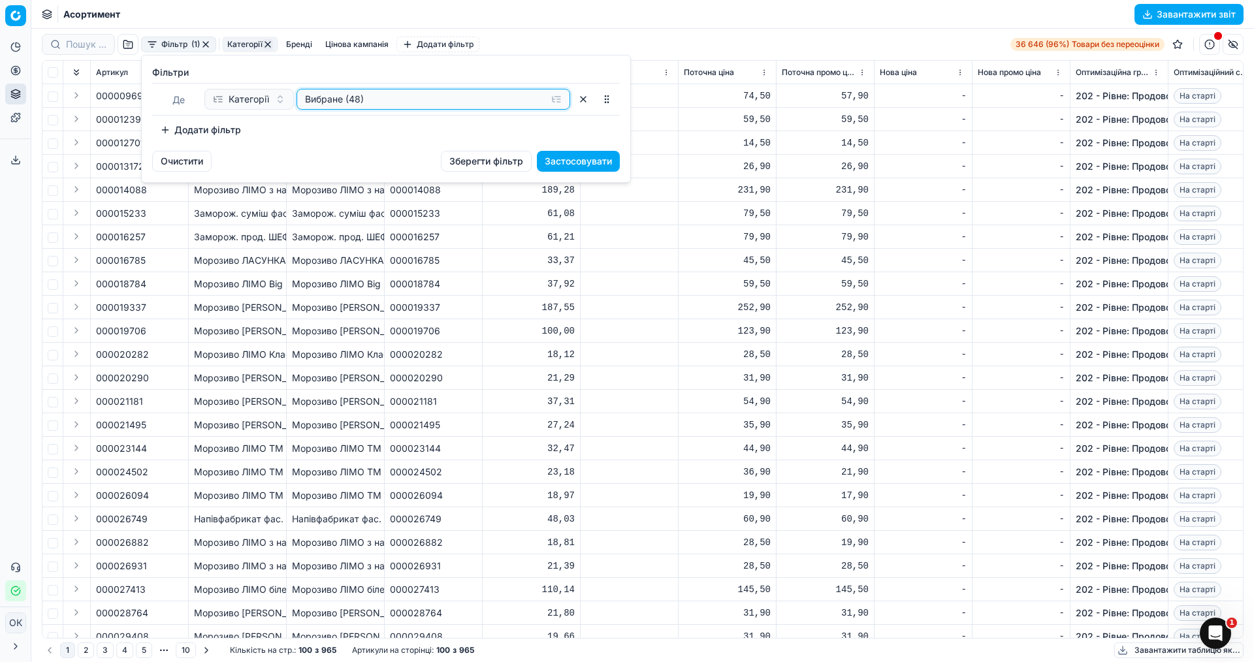
click at [557, 102] on button "Вибране (48)" at bounding box center [434, 99] width 274 height 21
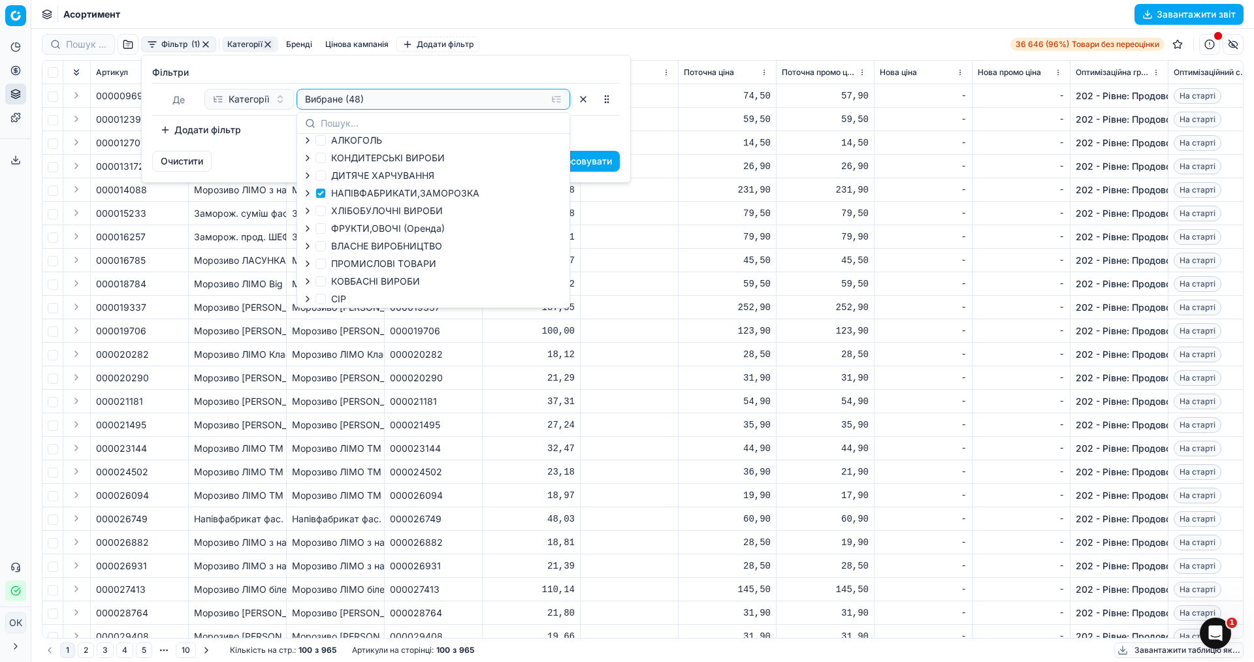
scroll to position [131, 0]
click at [317, 190] on input "НАПІВФАБРИКАТИ,ЗАМОРОЗКА" at bounding box center [320, 192] width 10 height 10
checkbox input "false"
click at [584, 100] on button "button" at bounding box center [583, 99] width 21 height 21
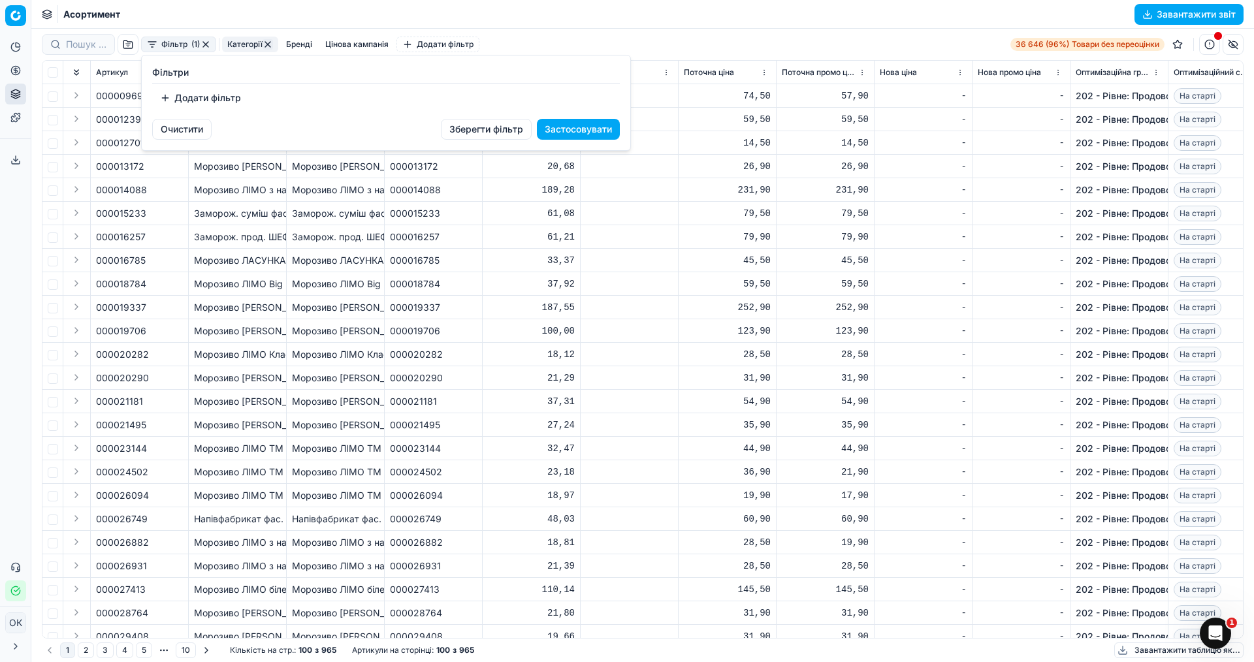
click at [487, 127] on font "Зберегти фільтр" at bounding box center [486, 128] width 74 height 11
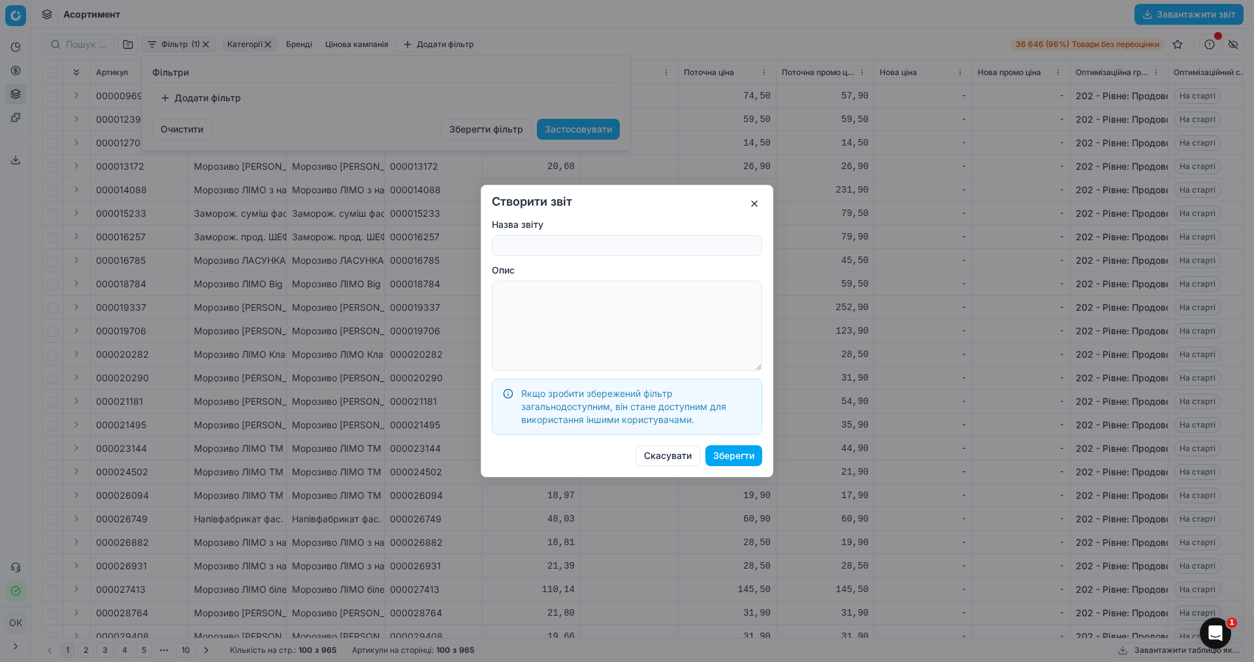
click at [684, 455] on button "Скасувати" at bounding box center [668, 455] width 65 height 21
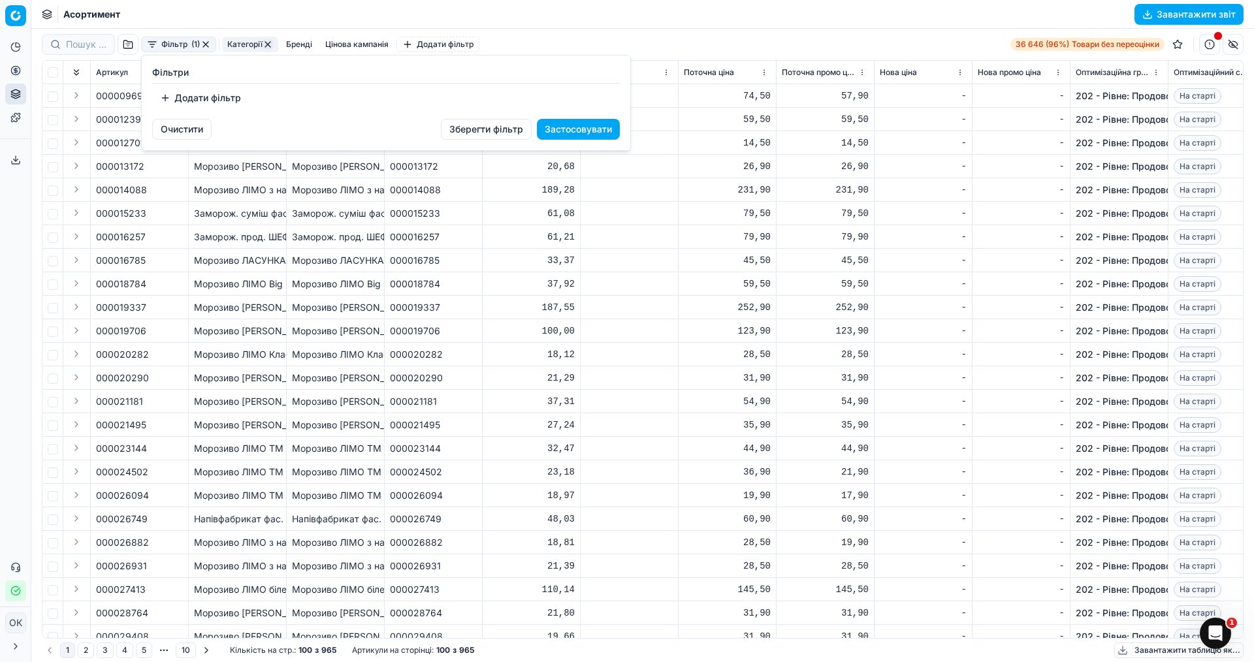
click at [363, 540] on html "Цінова платформа Аналітика Цінова оптимізація Асортимент продукції Шаблони Експ…" at bounding box center [627, 331] width 1254 height 662
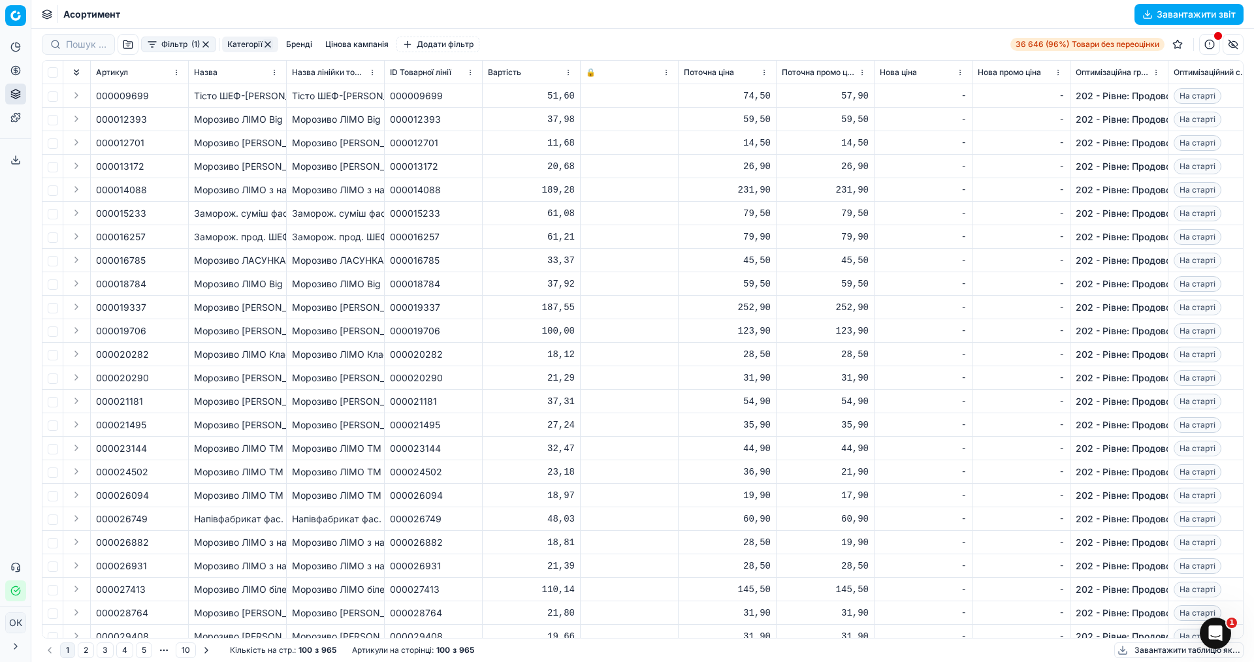
click at [369, 572] on div "Морозиво ЛІМО з наповнювачем лісова ягода у ваф. стакані / 65г" at bounding box center [335, 566] width 87 height 13
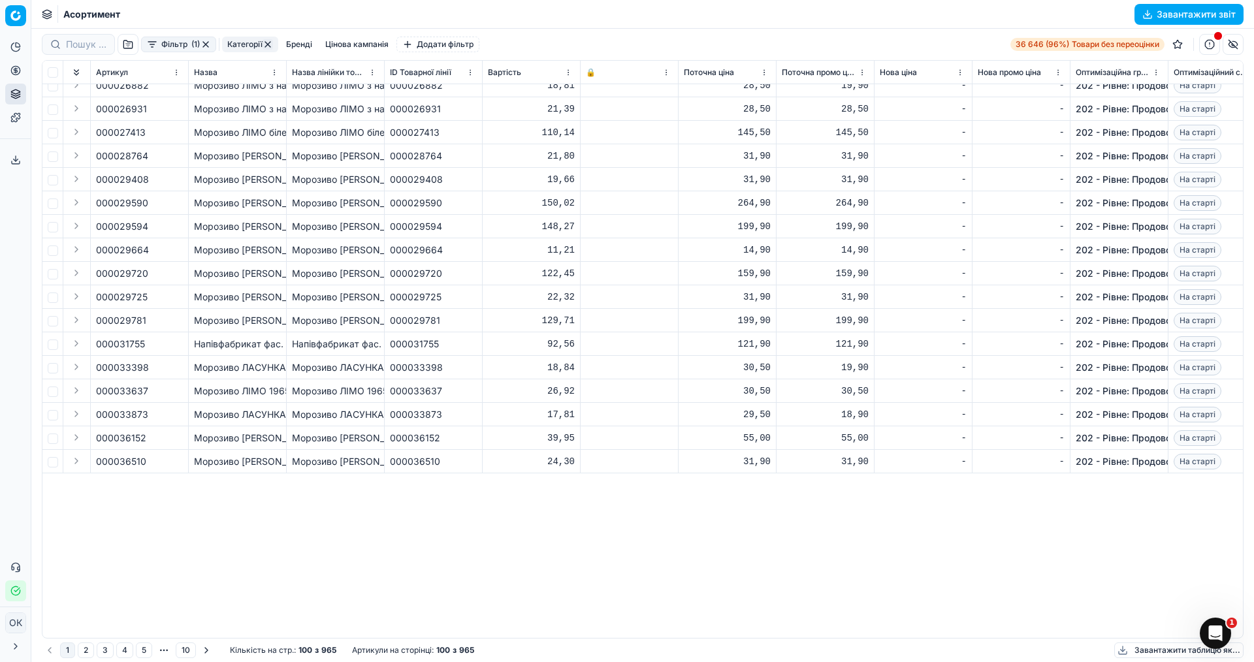
scroll to position [196, 0]
